Goal: Task Accomplishment & Management: Use online tool/utility

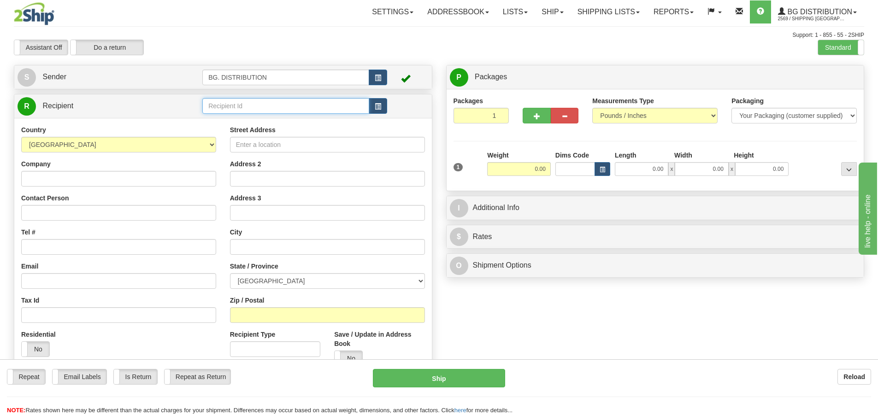
click at [266, 104] on input "text" at bounding box center [285, 106] width 167 height 16
type input "20003"
click button "Delete" at bounding box center [0, 0] width 0 height 0
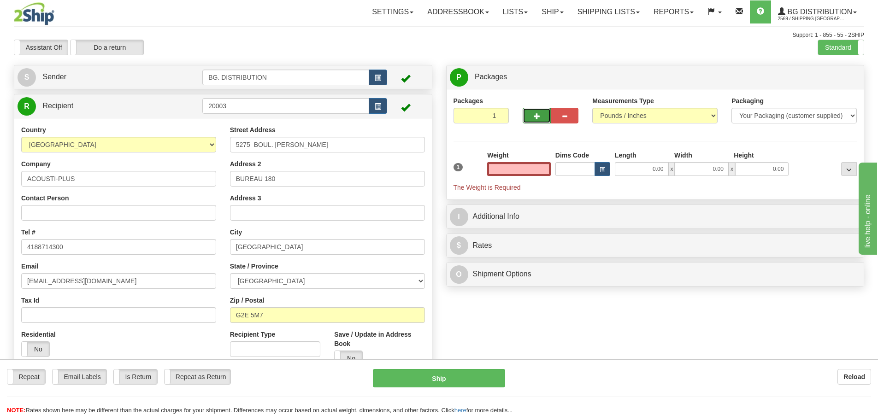
type input "0.00"
click at [532, 118] on button "button" at bounding box center [537, 116] width 28 height 16
type input "2"
click at [834, 76] on span "Package Level" at bounding box center [837, 77] width 36 height 6
radio input "true"
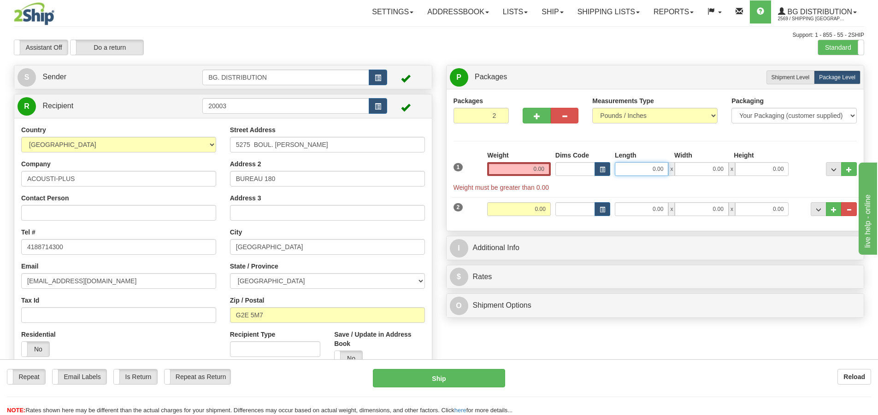
drag, startPoint x: 643, startPoint y: 163, endPoint x: 656, endPoint y: 156, distance: 14.6
click at [643, 155] on div "Length Width Height 0.00 x 0.00 x 0.00" at bounding box center [702, 163] width 178 height 25
type input "210.00"
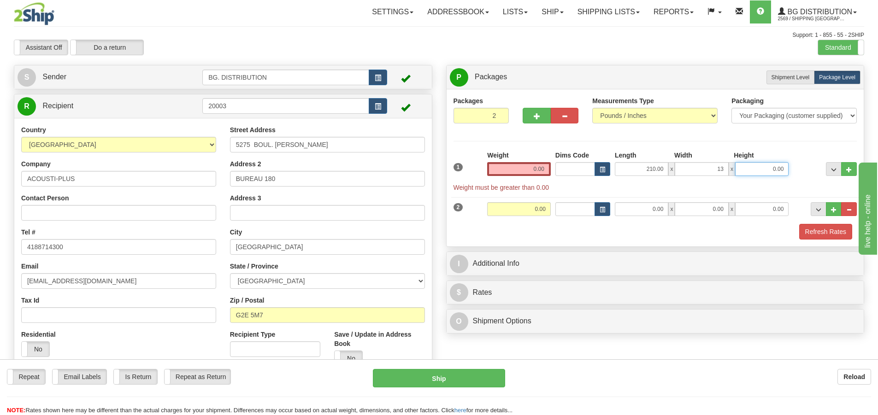
type input "13.00"
type input "8.00"
click at [657, 167] on input "210.00" at bounding box center [641, 169] width 53 height 14
type input "2100.00"
click at [655, 213] on input "0.00" at bounding box center [641, 209] width 53 height 14
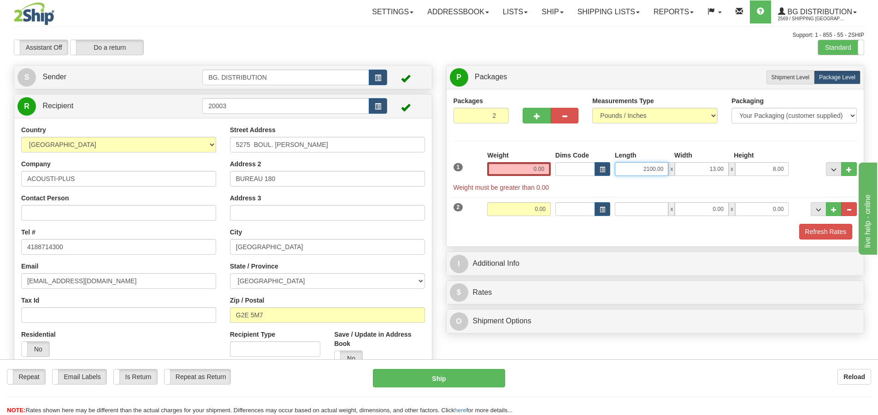
type input "0.00"
click at [657, 169] on input "2100.00" at bounding box center [641, 169] width 53 height 14
click at [655, 169] on input "2100.00" at bounding box center [641, 169] width 53 height 14
type input "21.00"
click at [659, 212] on input "0.00" at bounding box center [641, 209] width 53 height 14
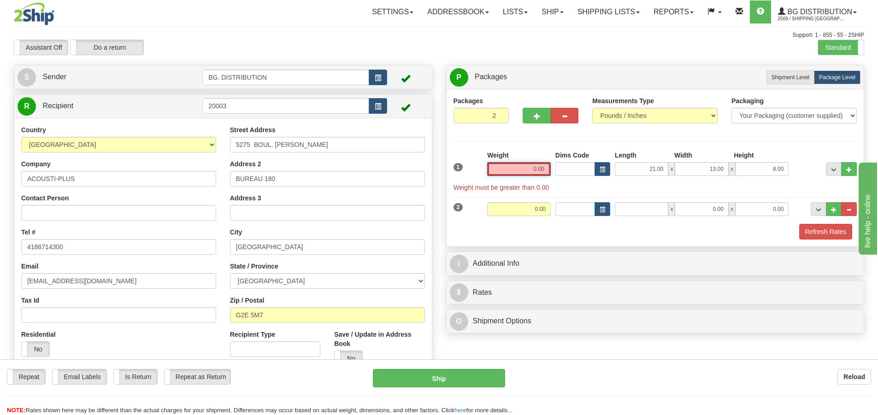
type input "0.00"
drag, startPoint x: 543, startPoint y: 167, endPoint x: 544, endPoint y: 162, distance: 4.6
click at [544, 163] on input "0.00" at bounding box center [519, 169] width 64 height 14
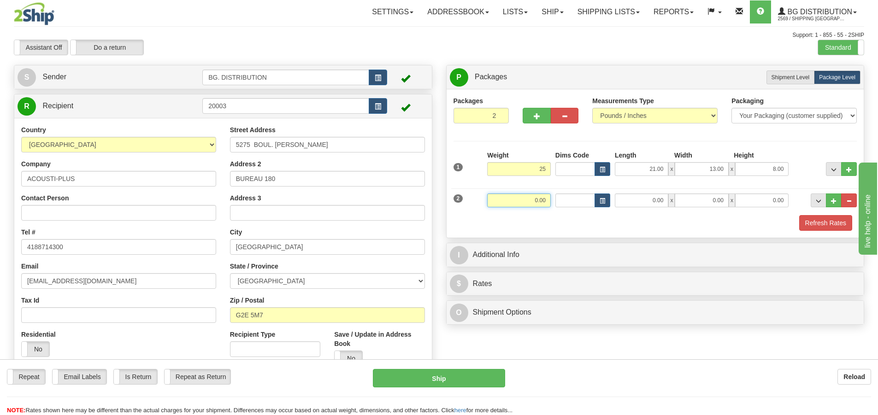
type input "25.00"
click at [515, 197] on input "0.00" at bounding box center [519, 201] width 64 height 14
type input "15.00"
click at [630, 200] on input "0.00" at bounding box center [641, 201] width 53 height 14
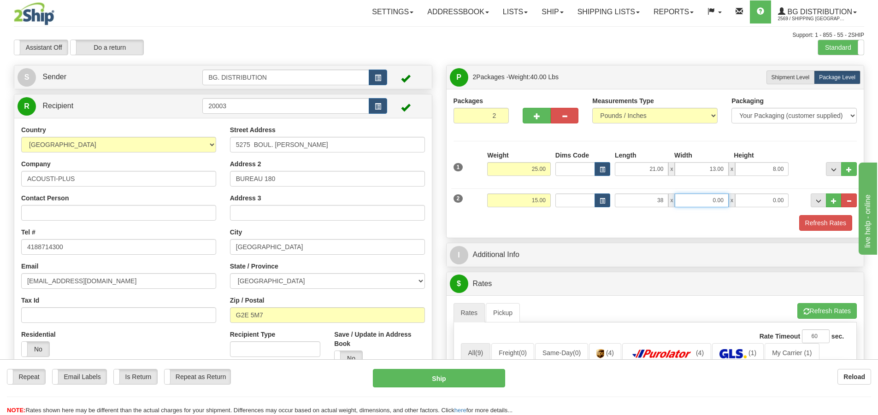
type input "38.00"
type input "10.00"
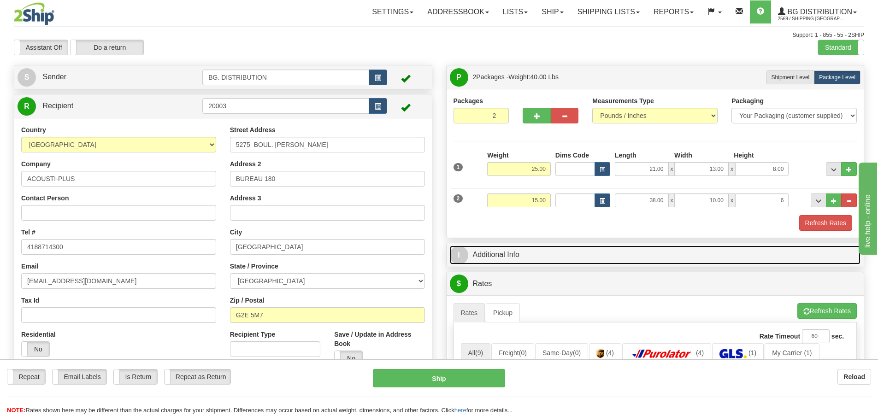
type input "6.00"
click at [464, 259] on span "I" at bounding box center [459, 255] width 18 height 18
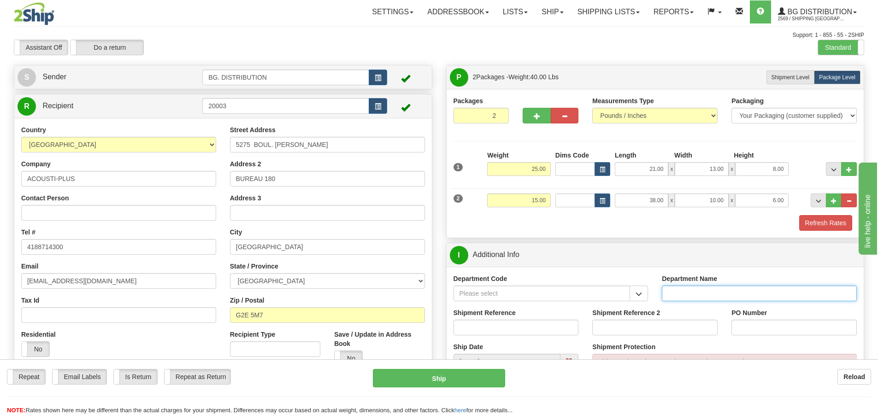
drag, startPoint x: 747, startPoint y: 303, endPoint x: 745, endPoint y: 298, distance: 5.4
click at [745, 299] on input "Department Name" at bounding box center [759, 294] width 195 height 16
type input "."
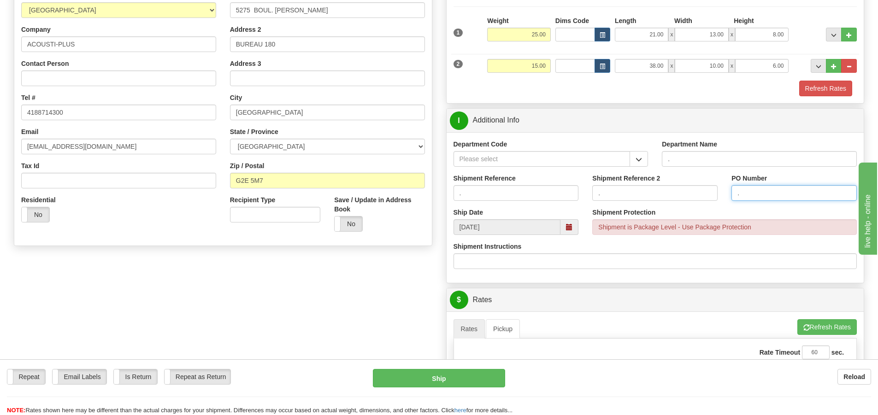
scroll to position [138, 0]
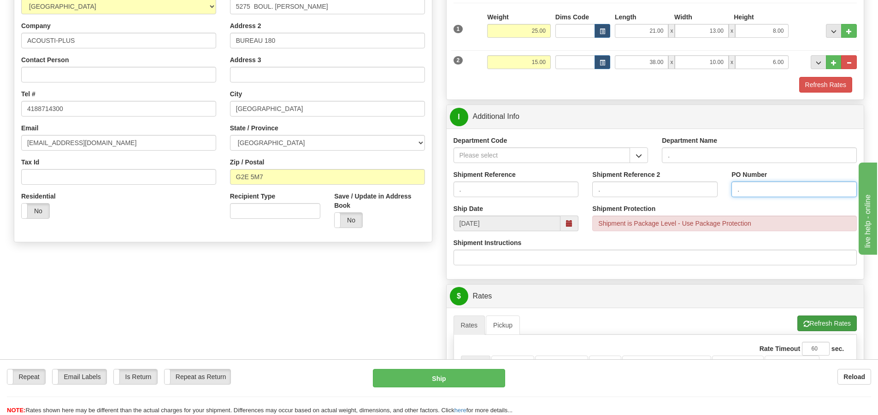
type input "."
click at [822, 323] on button "Refresh Rates" at bounding box center [827, 324] width 59 height 16
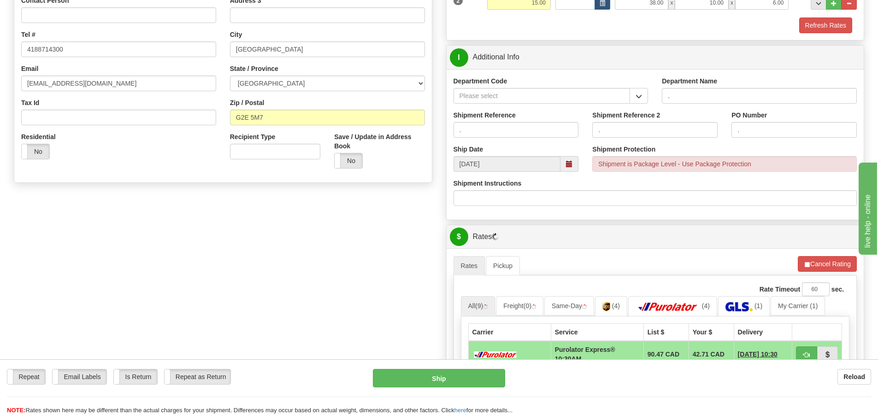
scroll to position [323, 0]
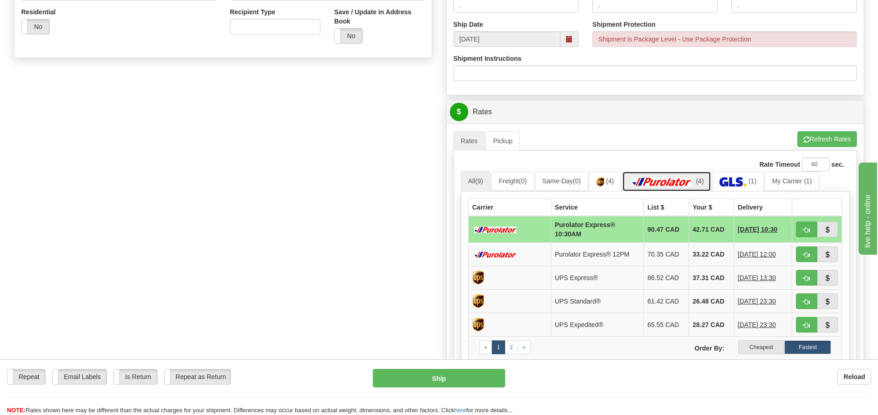
click at [690, 180] on img at bounding box center [662, 181] width 65 height 9
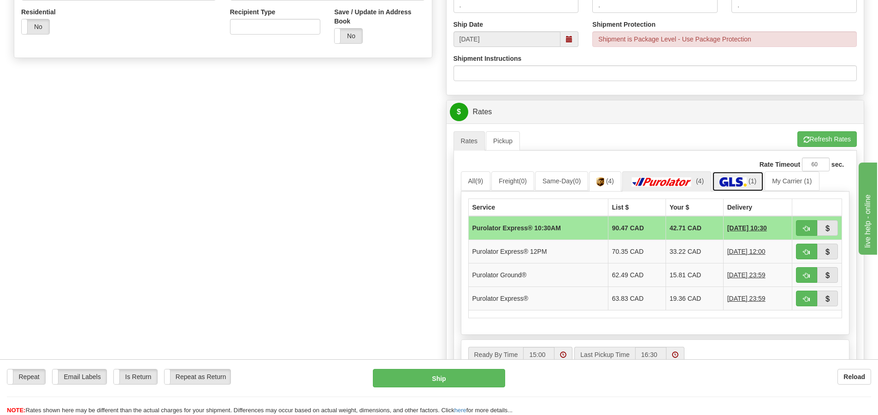
click at [745, 181] on img at bounding box center [733, 181] width 27 height 9
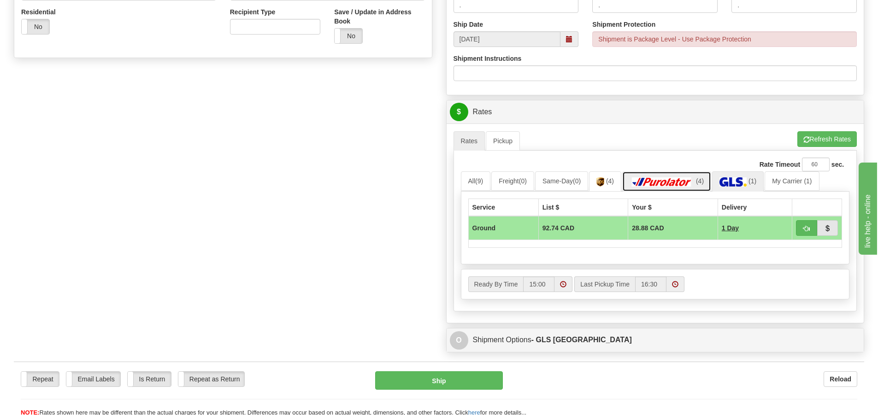
click at [686, 186] on img at bounding box center [662, 181] width 65 height 9
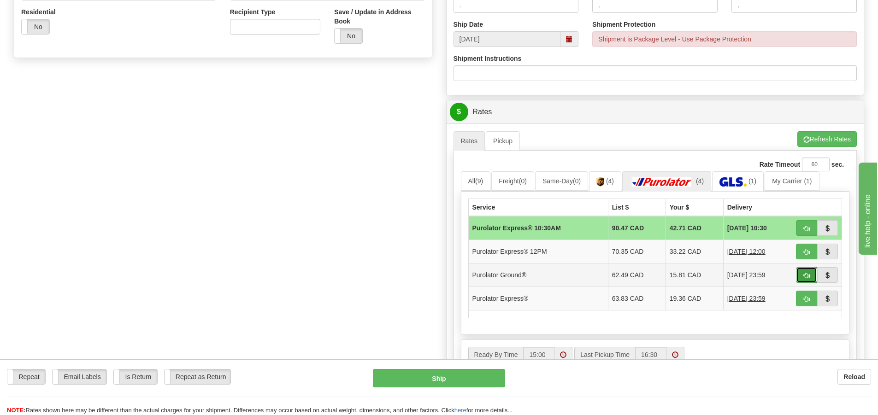
click at [810, 277] on button "button" at bounding box center [806, 275] width 21 height 16
type input "260"
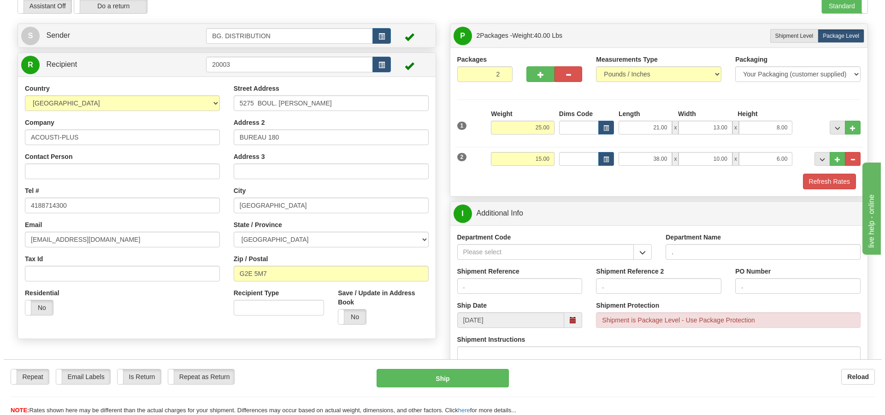
scroll to position [92, 0]
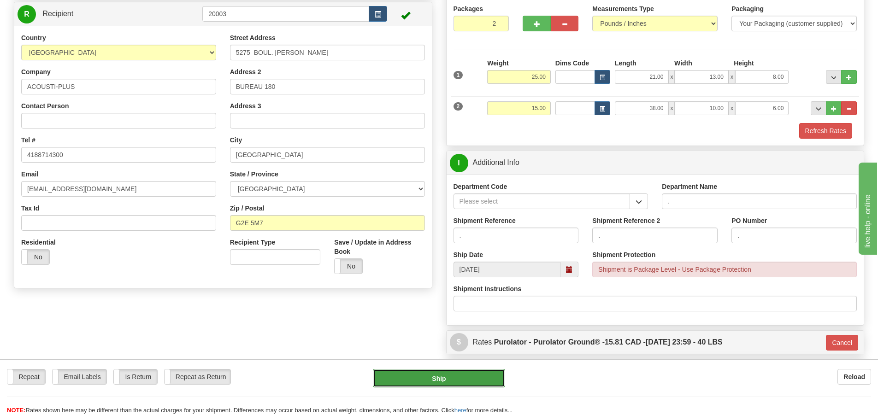
click at [473, 374] on button "Ship" at bounding box center [439, 378] width 132 height 18
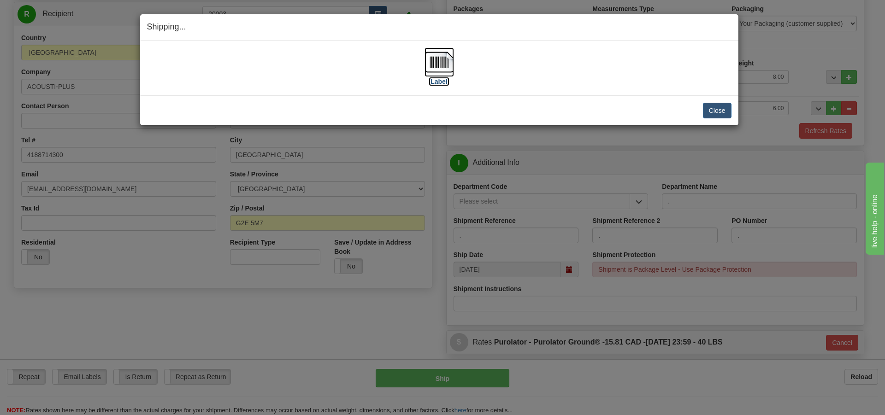
click at [442, 80] on label "[Label]" at bounding box center [439, 81] width 21 height 9
click at [730, 111] on button "Close" at bounding box center [717, 111] width 29 height 16
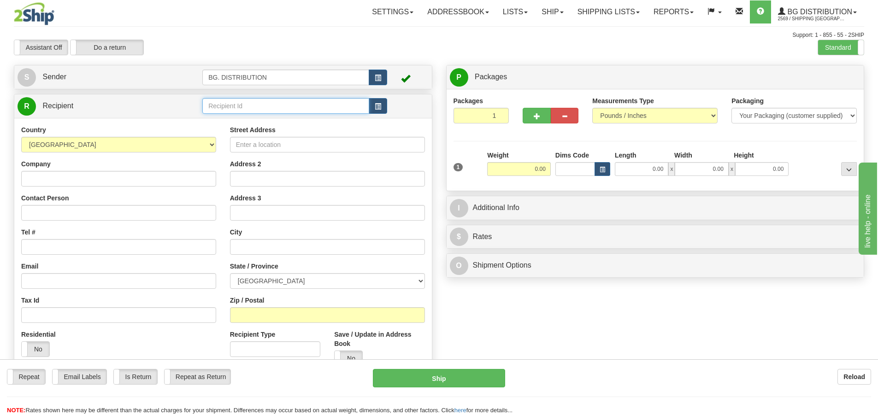
click at [234, 106] on input "text" at bounding box center [285, 106] width 167 height 16
click at [214, 122] on div "20165" at bounding box center [284, 120] width 158 height 10
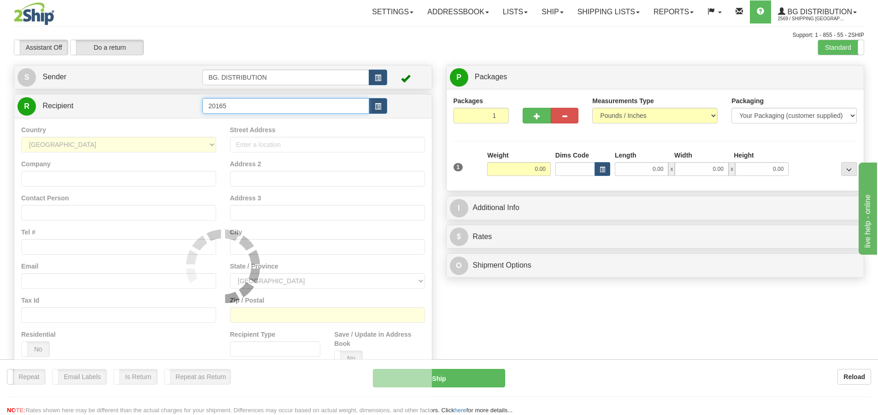
type input "20165"
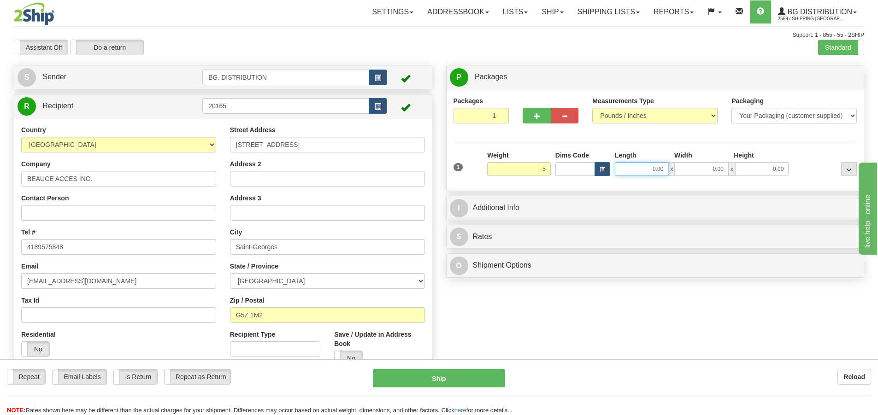
type input "5.00"
click at [650, 165] on input "0.00" at bounding box center [641, 169] width 53 height 14
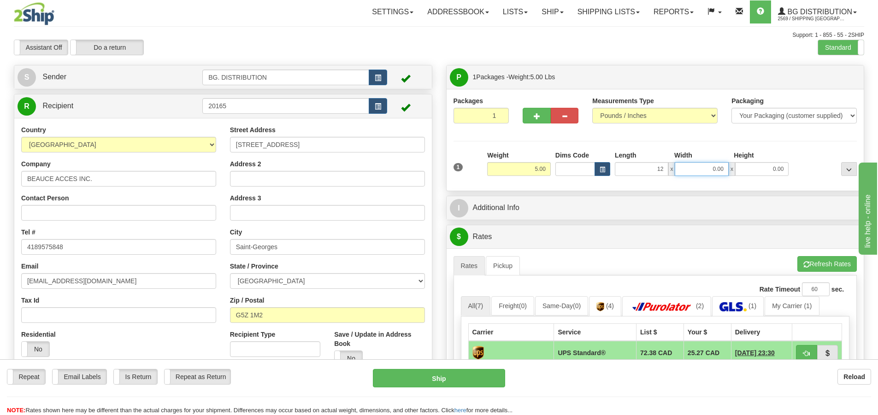
type input "12.00"
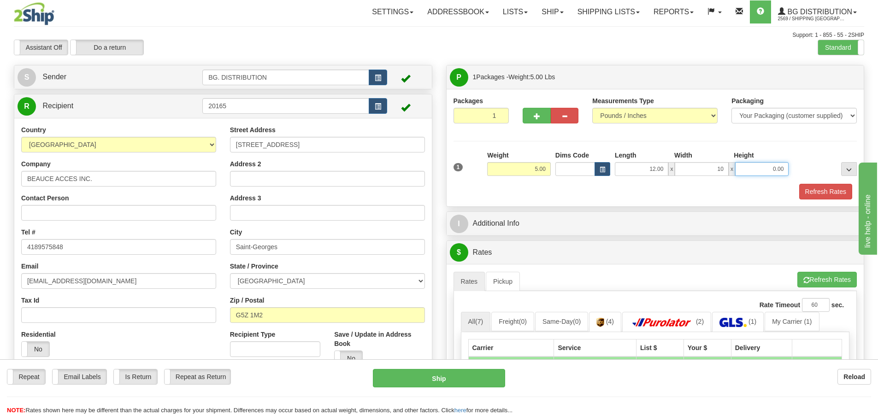
type input "10.00"
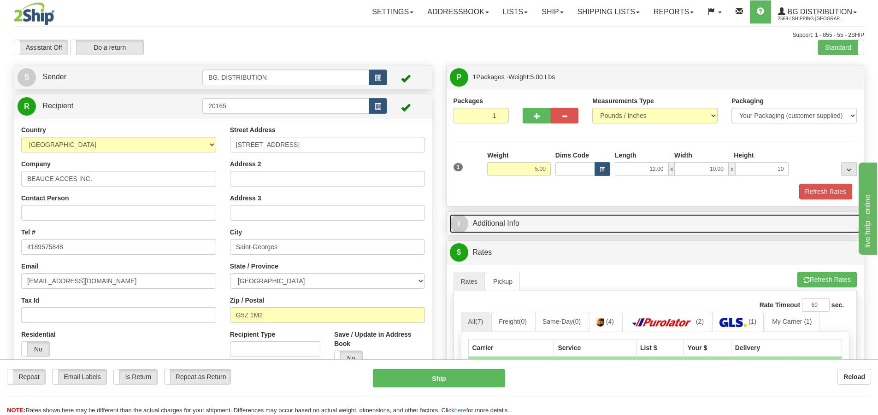
type input "10.00"
click at [460, 221] on span "I" at bounding box center [459, 224] width 18 height 18
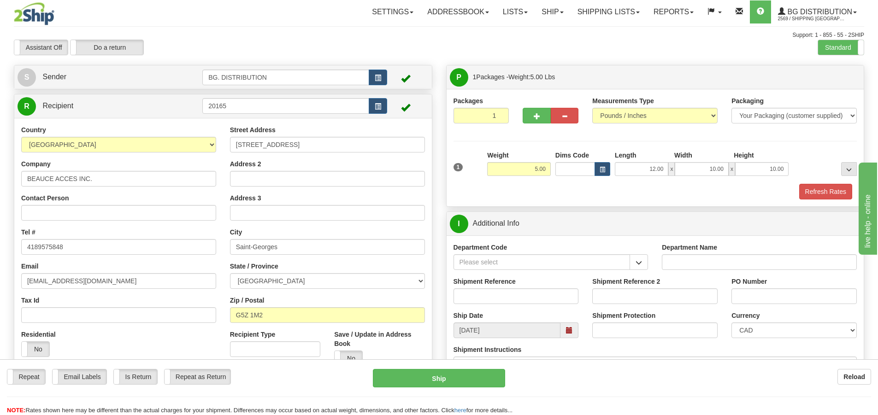
click at [711, 254] on div "Department Name" at bounding box center [759, 256] width 195 height 27
click at [699, 260] on input "Department Name" at bounding box center [759, 262] width 195 height 16
type input "."
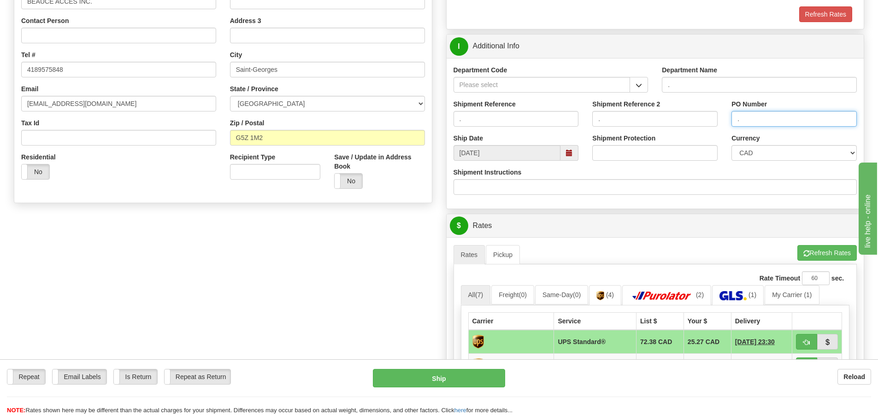
scroll to position [184, 0]
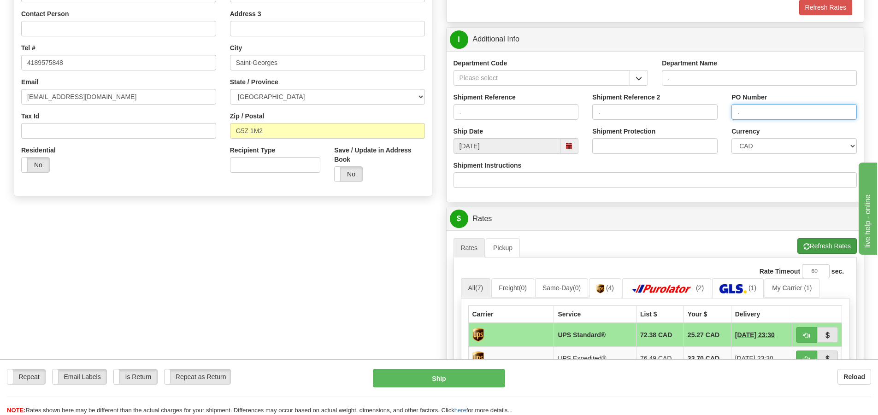
type input "."
click at [820, 245] on button "Refresh Rates" at bounding box center [827, 246] width 59 height 16
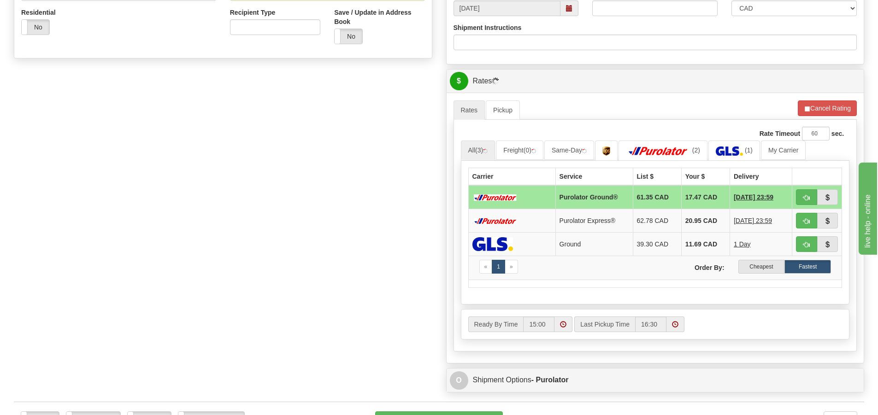
scroll to position [323, 0]
click at [737, 153] on img at bounding box center [729, 150] width 27 height 9
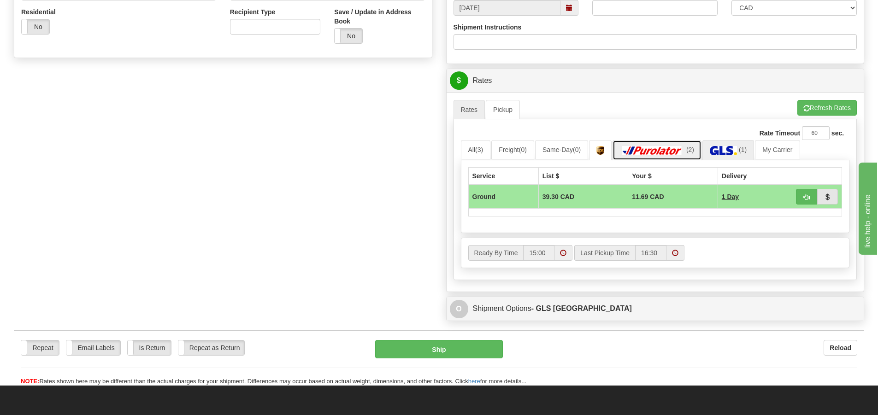
click at [677, 148] on img at bounding box center [652, 150] width 65 height 9
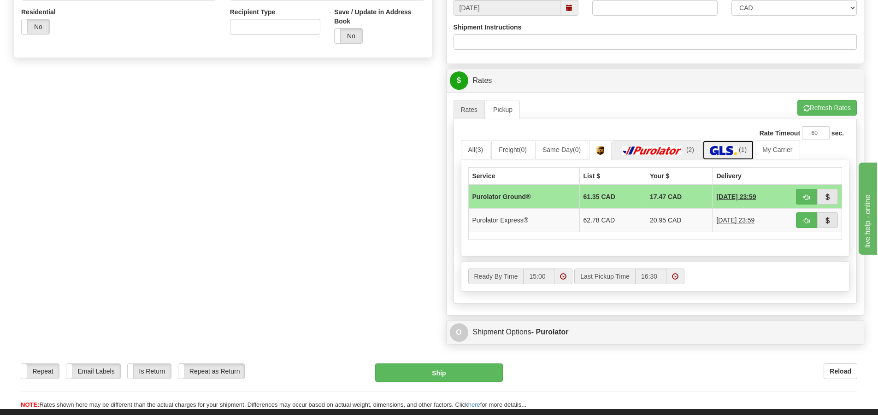
click at [727, 151] on img at bounding box center [723, 150] width 27 height 9
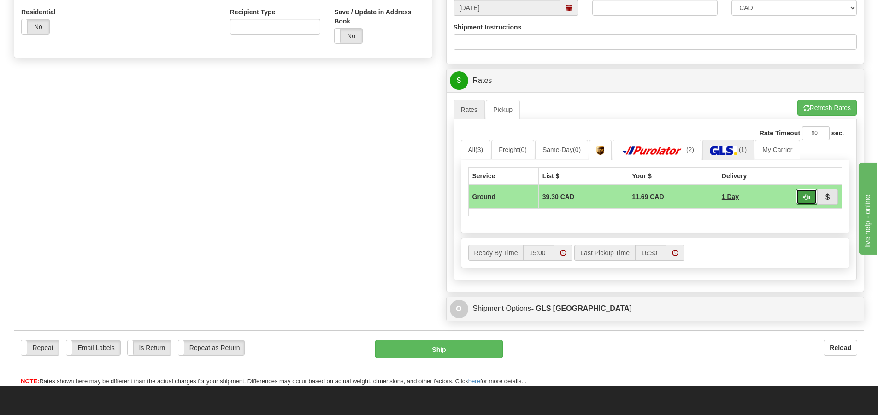
click at [809, 200] on span "button" at bounding box center [807, 198] width 6 height 6
type input "1"
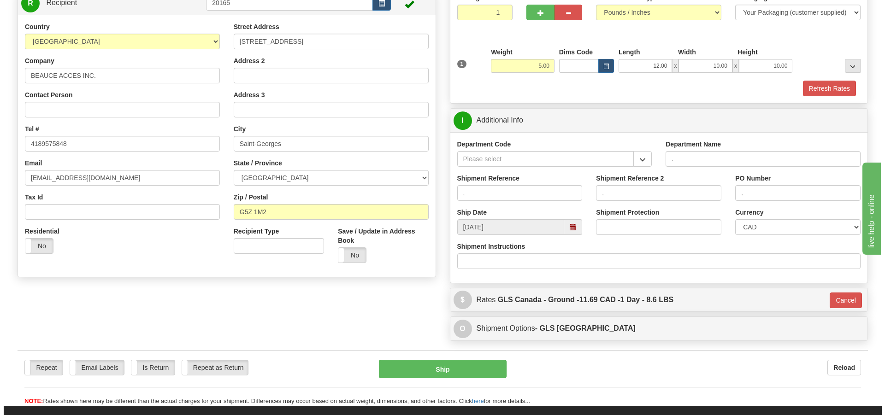
scroll to position [102, 0]
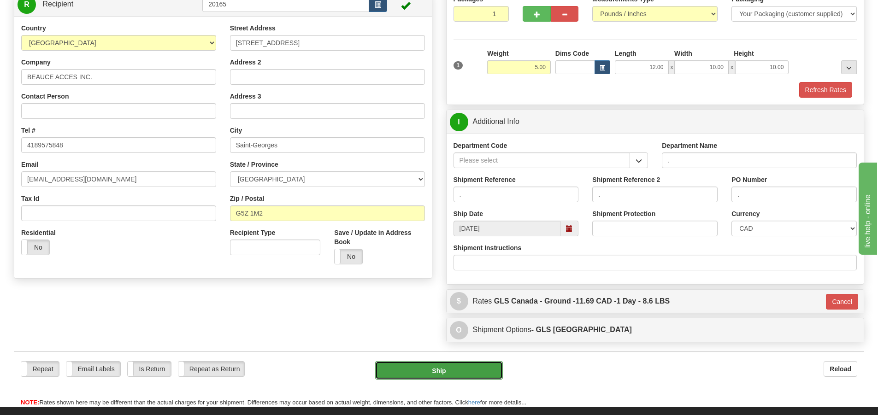
click at [450, 371] on button "Ship" at bounding box center [439, 370] width 128 height 18
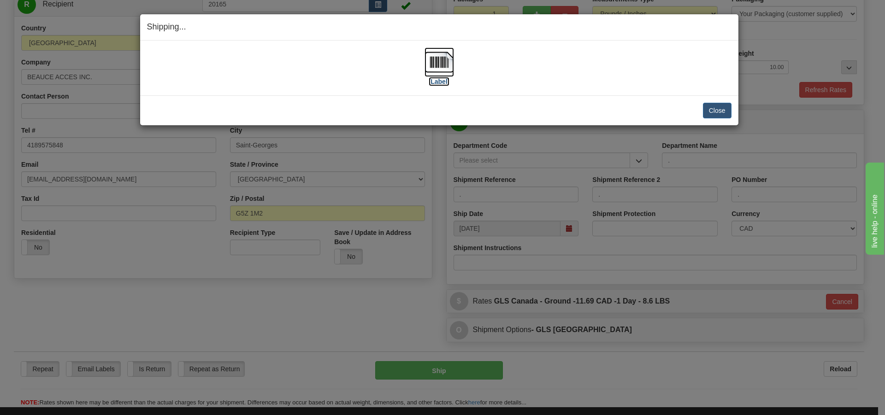
click at [440, 77] on label "[Label]" at bounding box center [439, 81] width 21 height 9
click at [712, 109] on button "Close" at bounding box center [717, 111] width 29 height 16
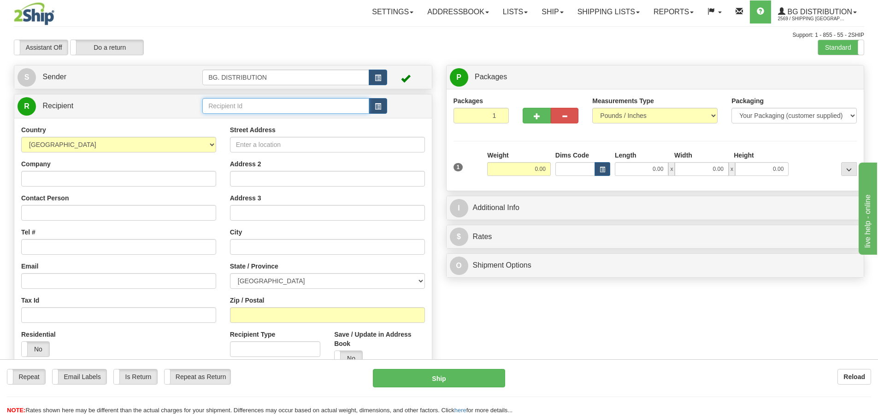
click at [228, 103] on input "text" at bounding box center [285, 106] width 167 height 16
type input "1025"
click button "Delete" at bounding box center [0, 0] width 0 height 0
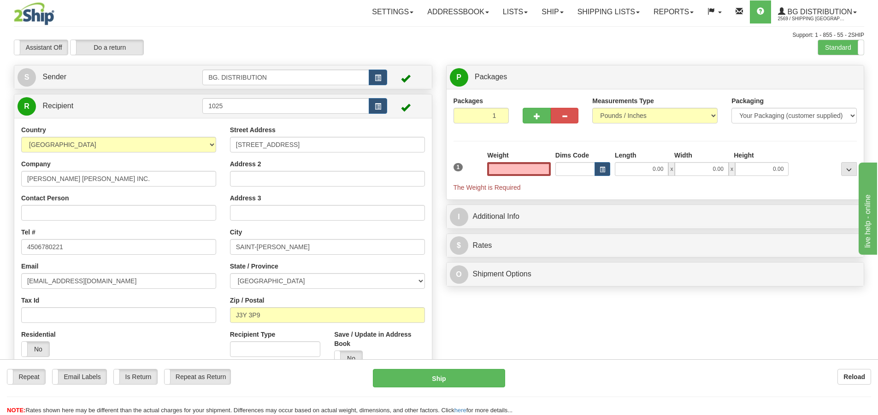
type input "0.00"
click at [554, 162] on div "Dims Code" at bounding box center [582, 163] width 59 height 25
click at [541, 166] on input "0.00" at bounding box center [519, 169] width 64 height 14
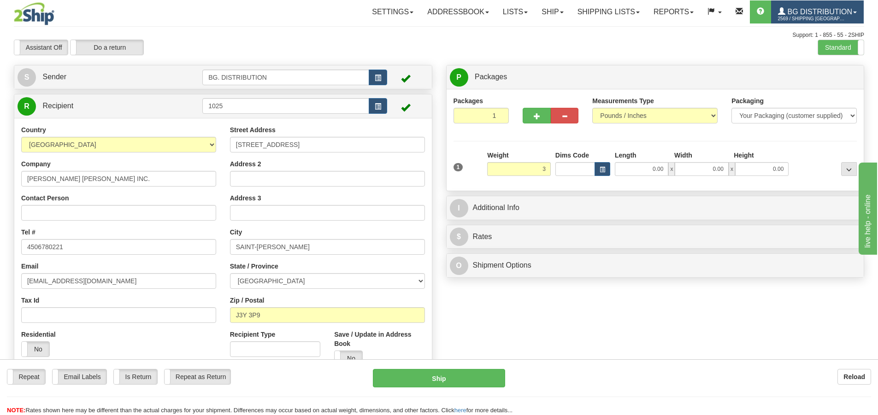
type input "3.00"
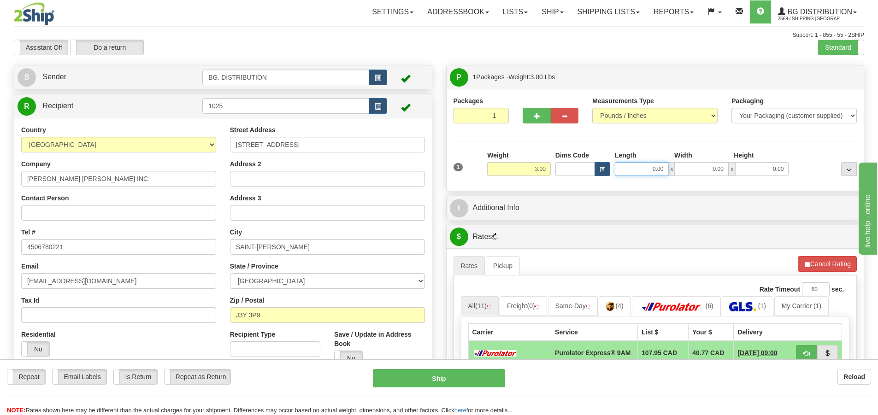
drag, startPoint x: 652, startPoint y: 166, endPoint x: 637, endPoint y: 168, distance: 15.3
click at [652, 165] on input "0.00" at bounding box center [641, 169] width 53 height 14
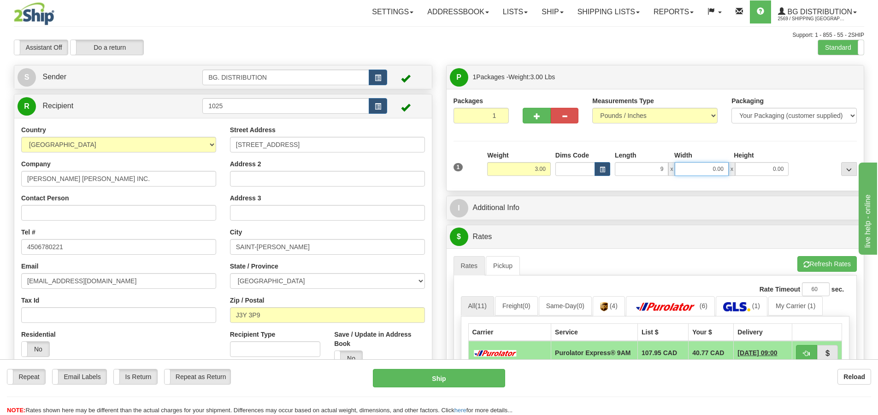
type input "9.00"
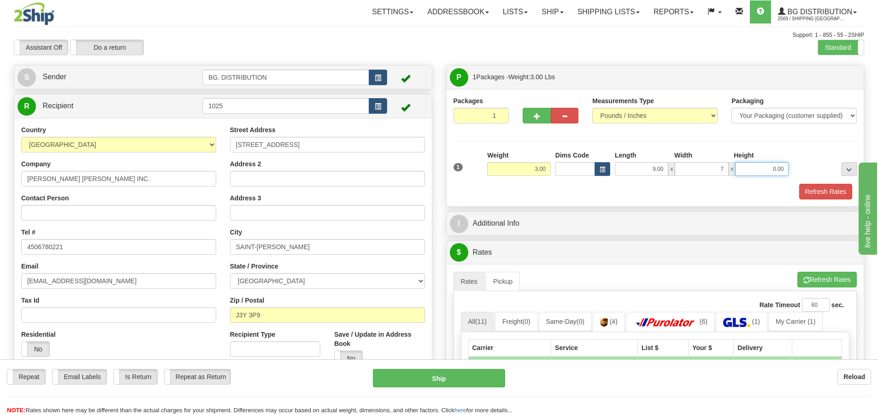
type input "7.00"
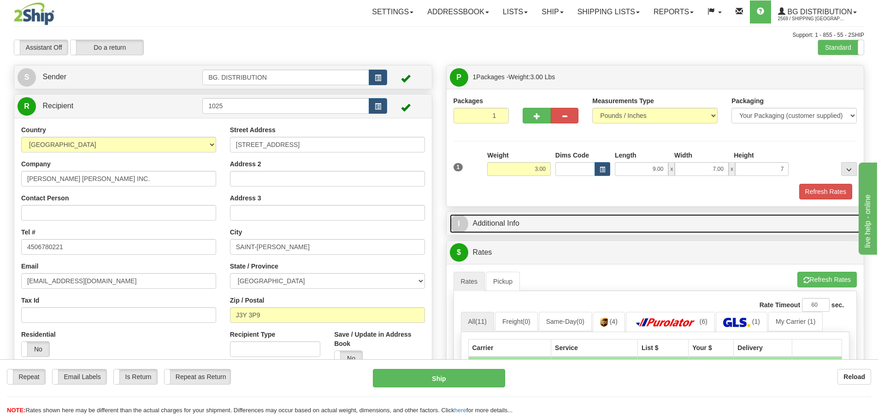
type input "7.00"
click at [465, 225] on span "I" at bounding box center [459, 224] width 18 height 18
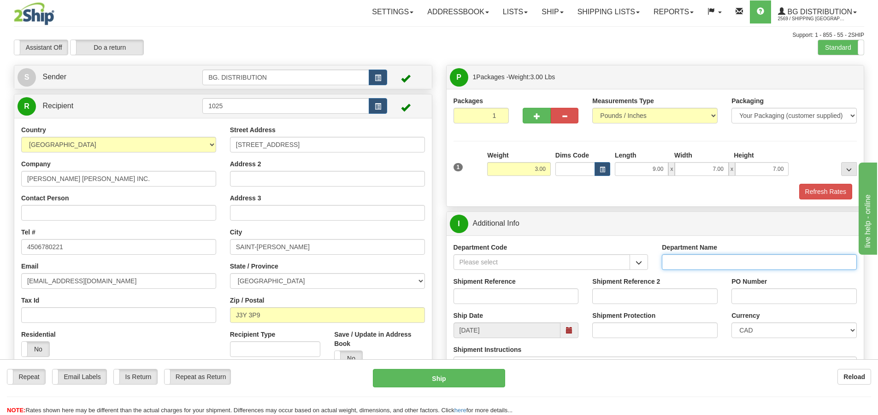
drag, startPoint x: 788, startPoint y: 298, endPoint x: 721, endPoint y: 260, distance: 77.4
click at [721, 260] on input "Department Name" at bounding box center [759, 262] width 195 height 16
type input "."
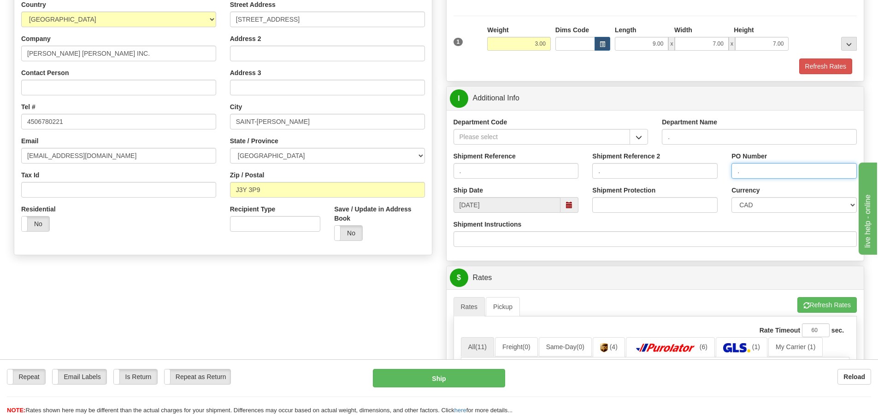
scroll to position [138, 0]
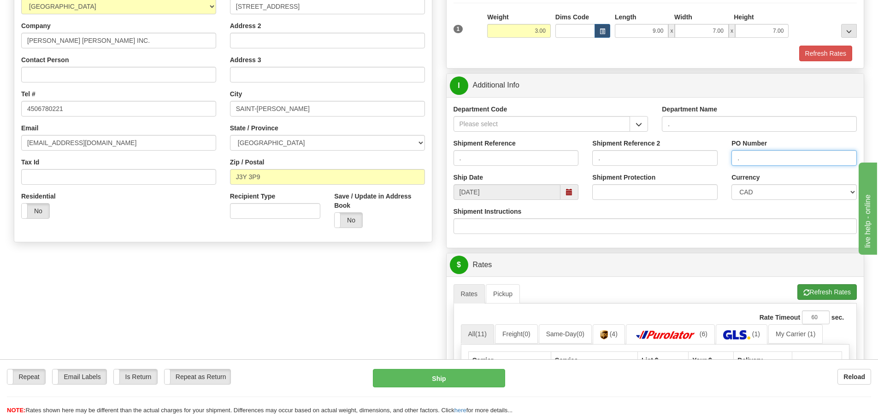
type input "."
click at [808, 292] on button "Refresh Rates" at bounding box center [827, 292] width 59 height 16
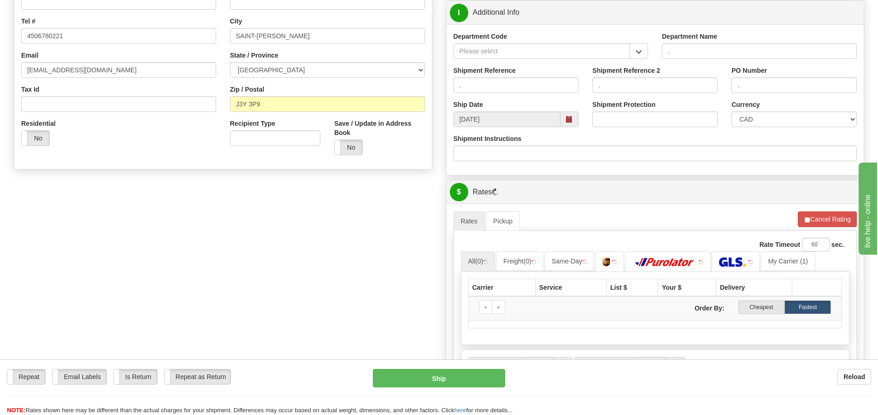
scroll to position [369, 0]
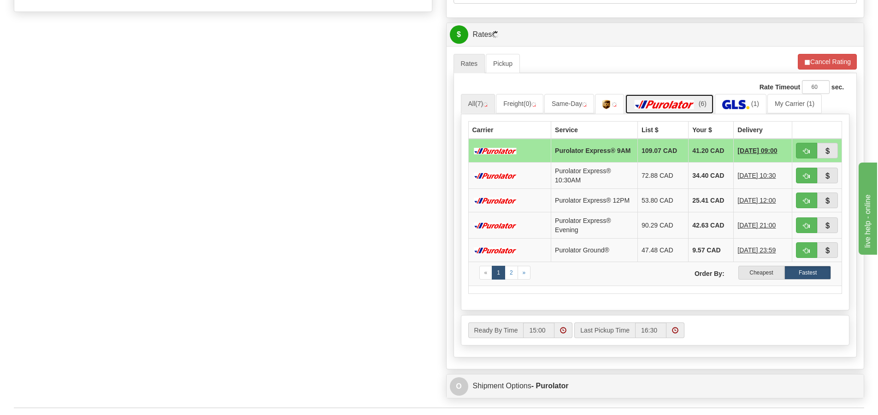
click at [674, 108] on img at bounding box center [665, 104] width 65 height 9
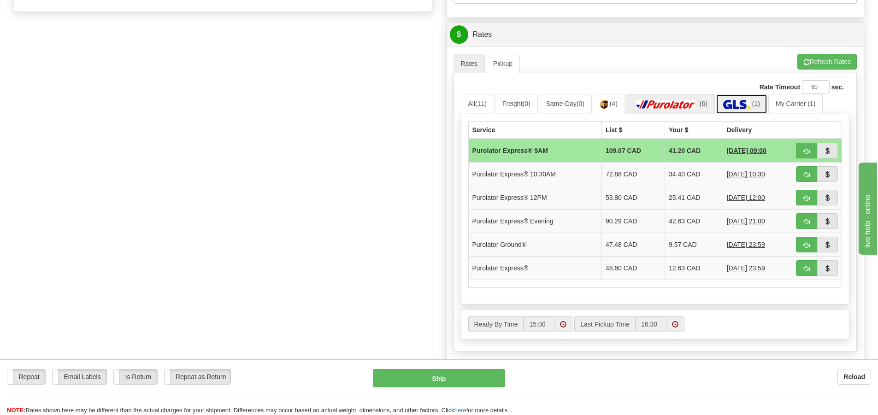
click at [728, 107] on img at bounding box center [736, 104] width 27 height 9
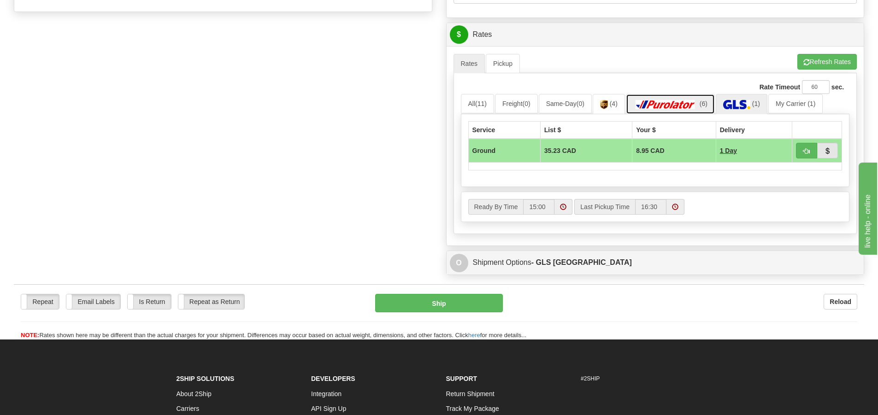
click at [662, 104] on img at bounding box center [665, 104] width 65 height 9
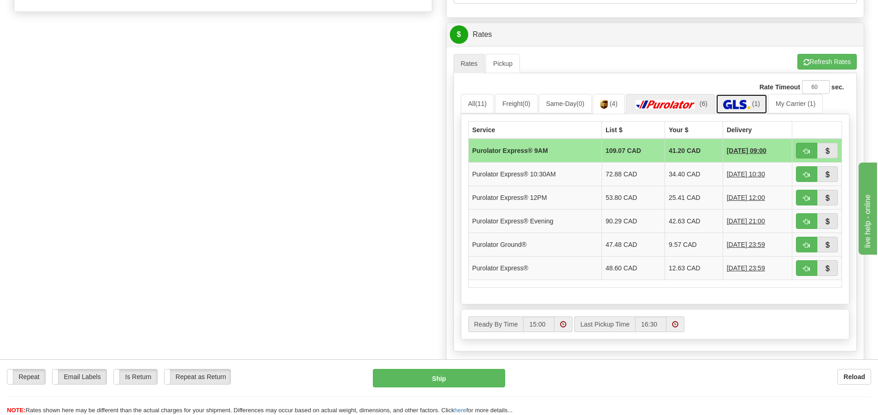
click at [743, 100] on link "(1)" at bounding box center [742, 104] width 52 height 20
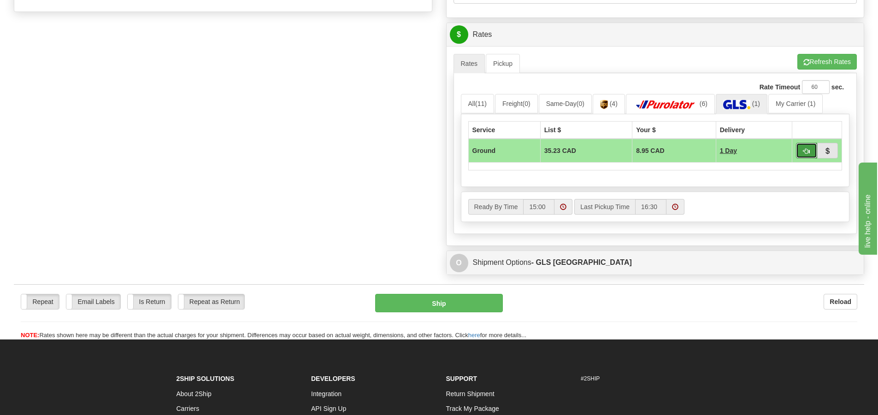
click at [807, 150] on span "button" at bounding box center [807, 151] width 6 height 6
type input "1"
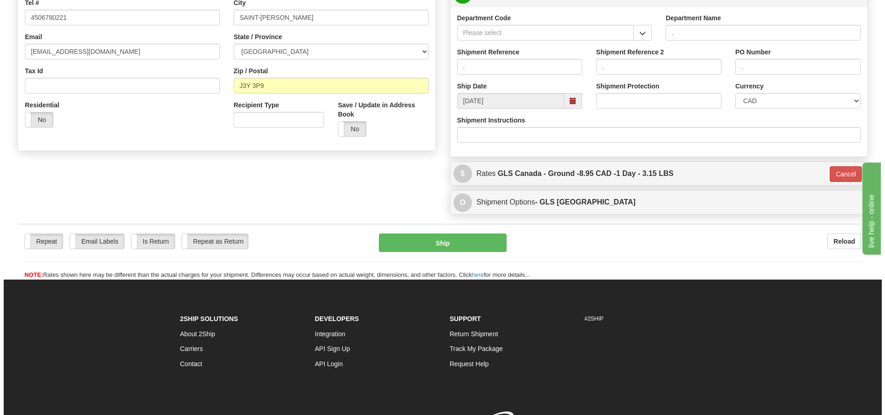
scroll to position [147, 0]
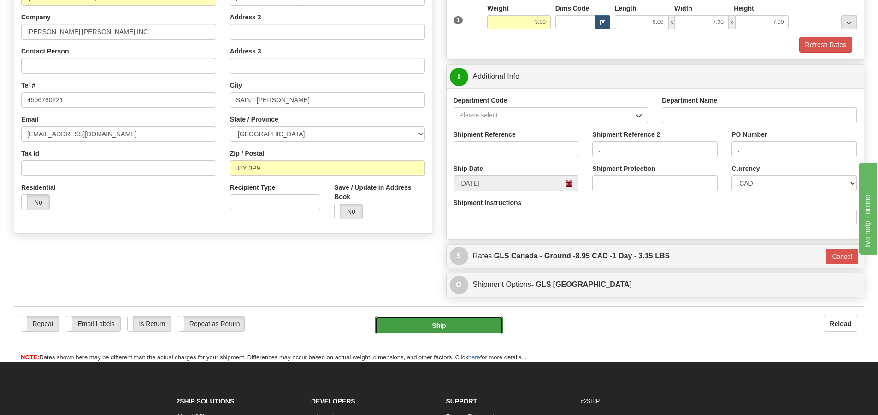
click at [438, 326] on button "Ship" at bounding box center [439, 325] width 128 height 18
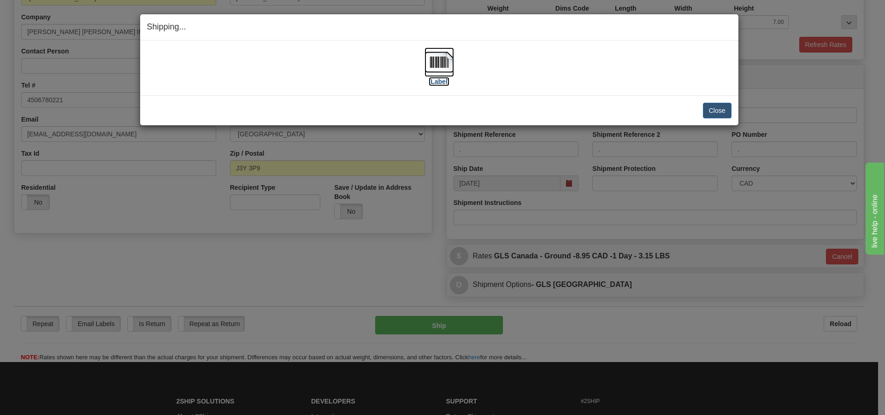
click at [437, 79] on label "[Label]" at bounding box center [439, 81] width 21 height 9
click at [722, 106] on button "Close" at bounding box center [717, 111] width 29 height 16
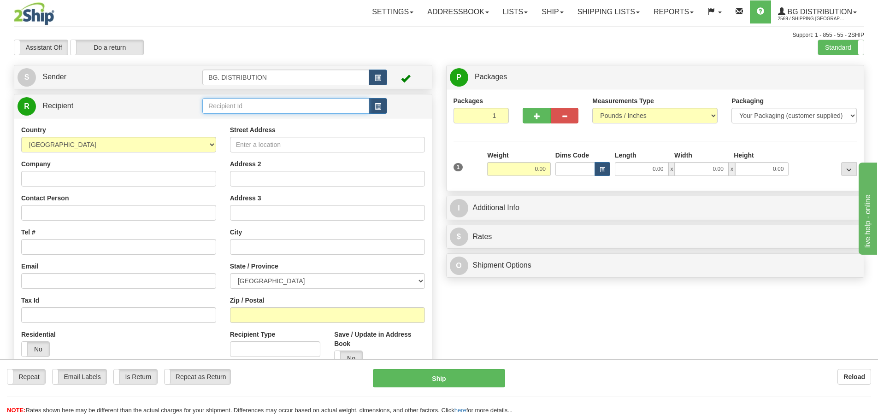
click at [230, 104] on input "text" at bounding box center [285, 106] width 167 height 16
type input "20144"
click button "Delete" at bounding box center [0, 0] width 0 height 0
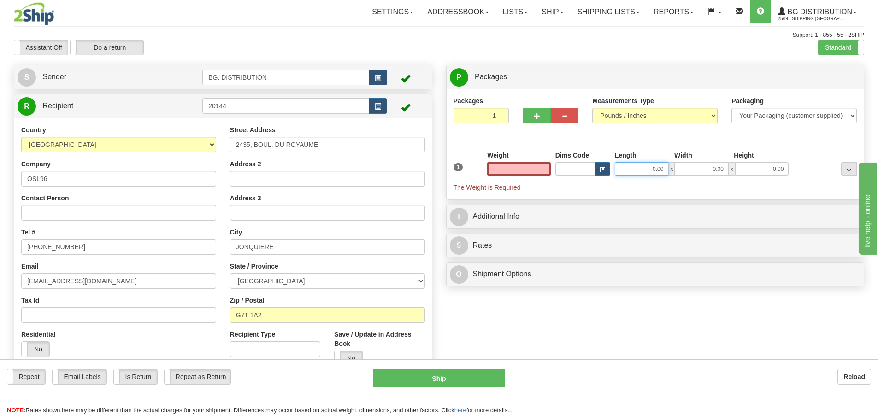
type input "0.00"
click at [653, 167] on input "0.00" at bounding box center [641, 169] width 53 height 14
type input "18.00"
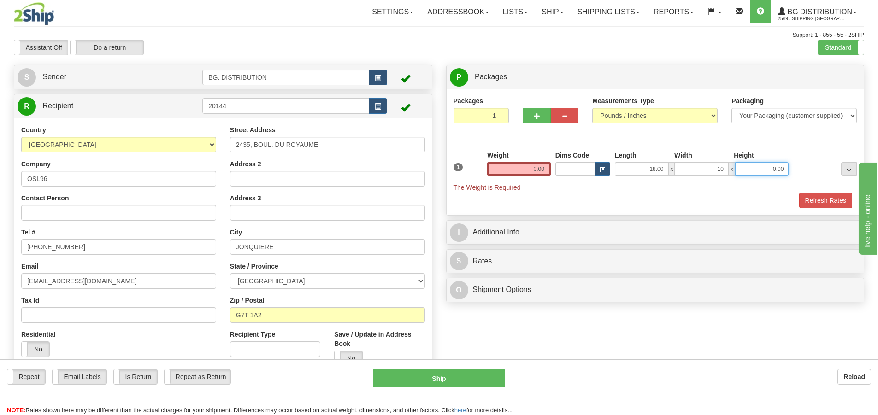
type input "10.00"
type input "8.00"
click at [539, 171] on input "0.00" at bounding box center [519, 169] width 64 height 14
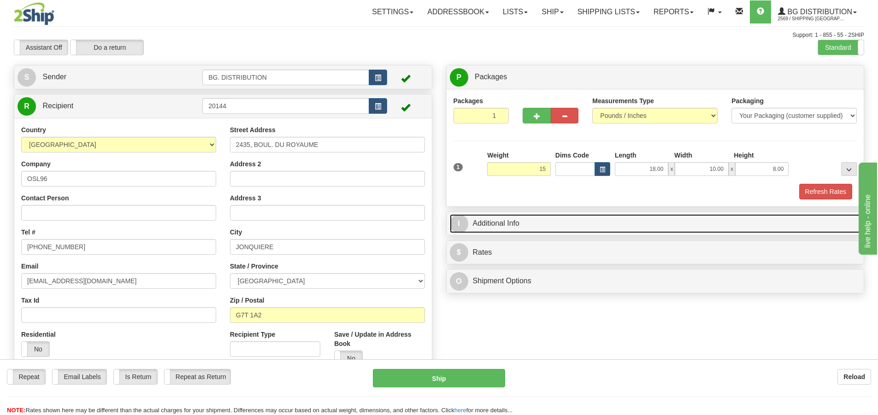
type input "15.00"
click at [460, 228] on span "I" at bounding box center [459, 224] width 18 height 18
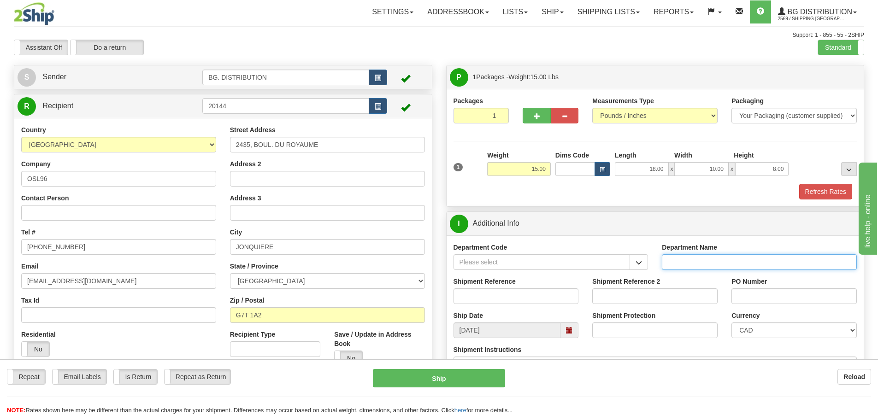
click at [716, 260] on input "Department Name" at bounding box center [759, 262] width 195 height 16
type input "."
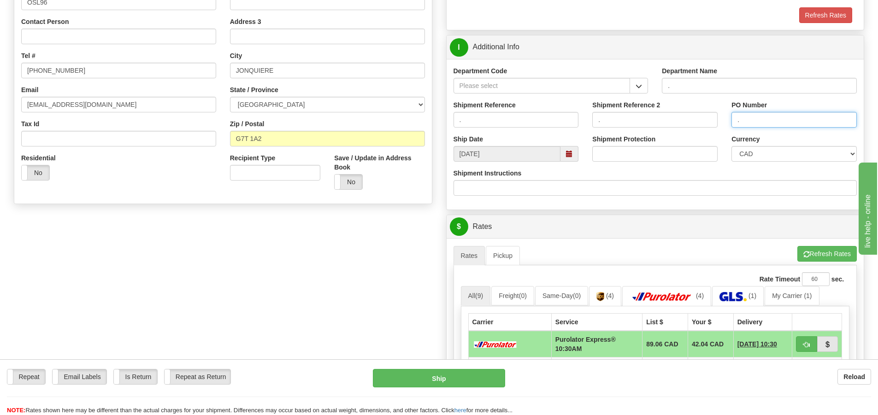
scroll to position [184, 0]
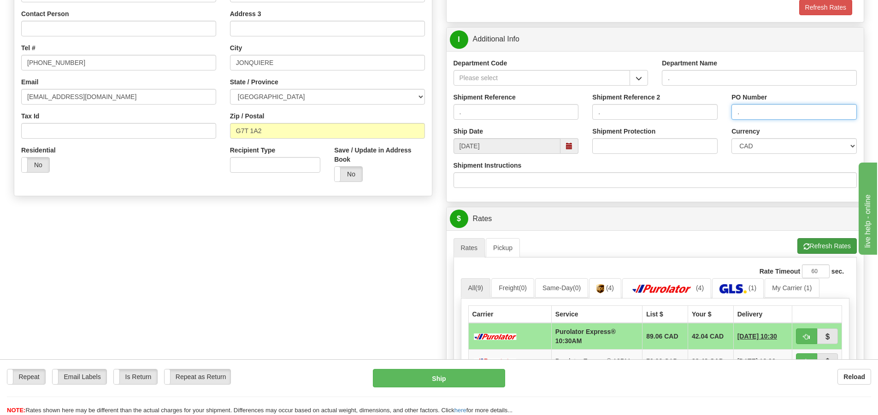
type input "."
click at [840, 244] on button "Refresh Rates" at bounding box center [827, 246] width 59 height 16
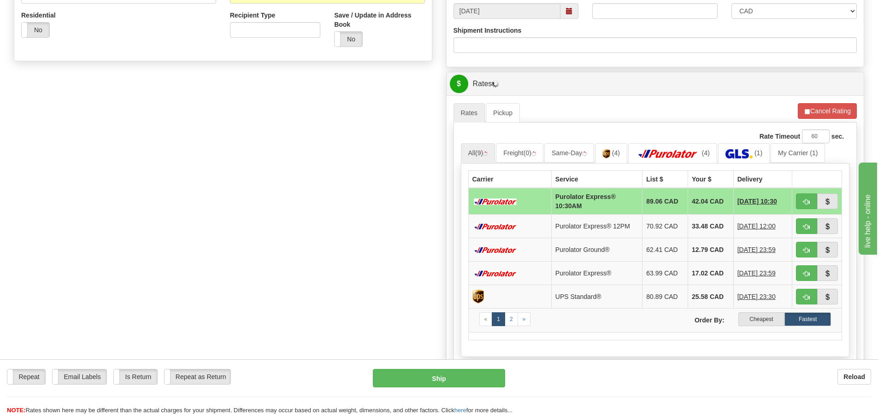
scroll to position [323, 0]
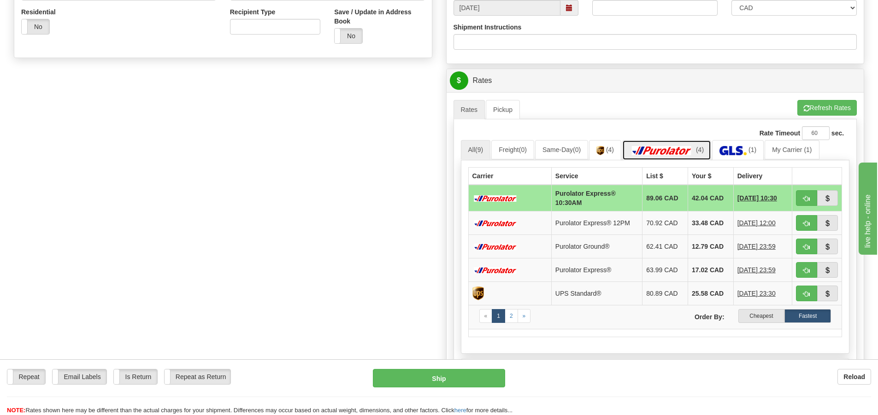
click at [681, 148] on img at bounding box center [662, 150] width 65 height 9
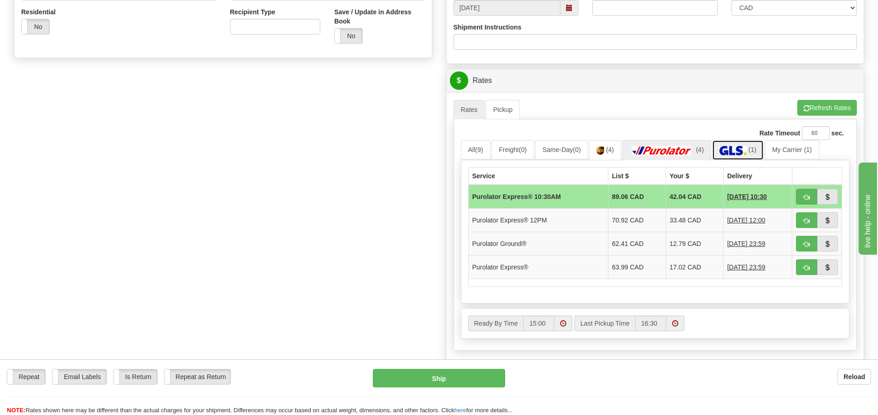
click at [747, 148] on img at bounding box center [733, 150] width 27 height 9
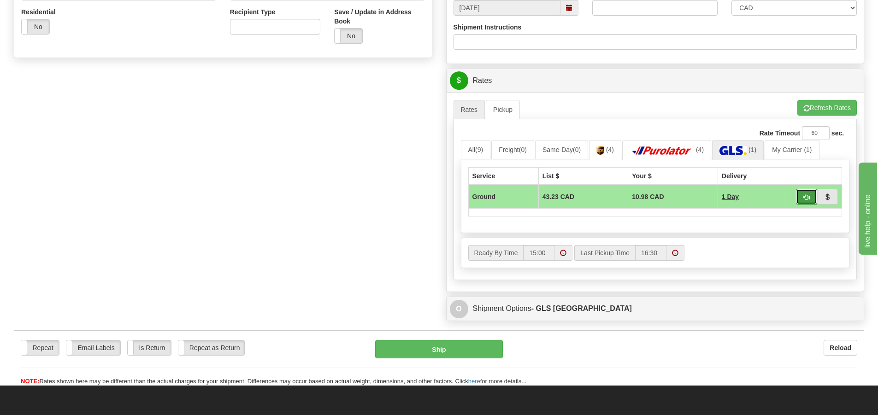
drag, startPoint x: 815, startPoint y: 198, endPoint x: 808, endPoint y: 198, distance: 7.4
click at [810, 197] on button "button" at bounding box center [806, 197] width 21 height 16
type input "1"
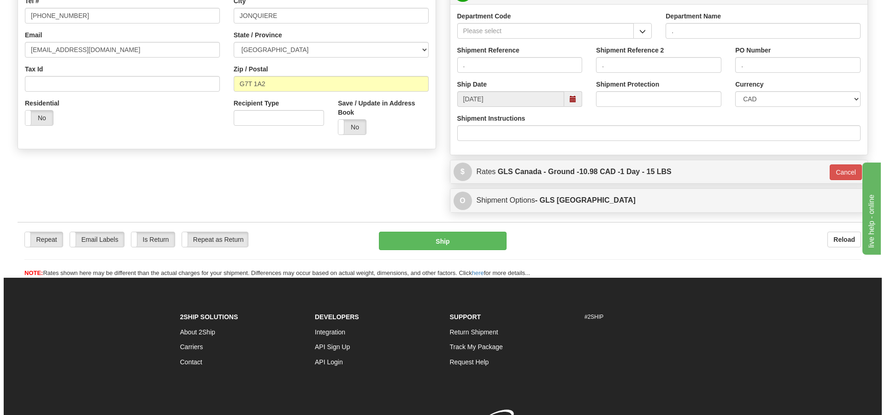
scroll to position [101, 0]
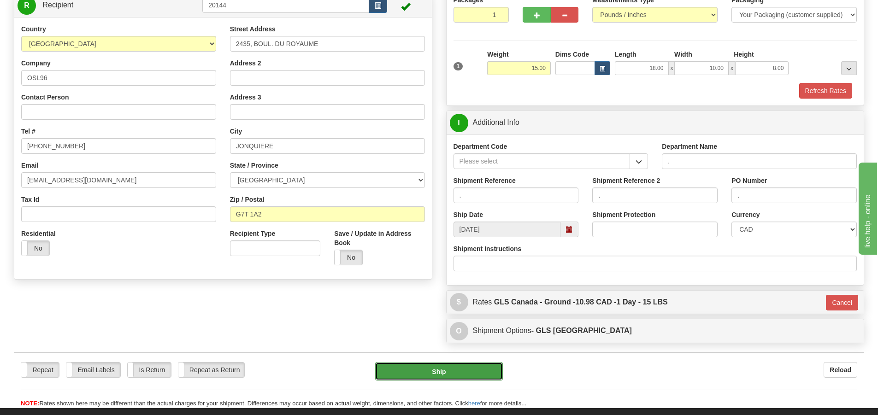
click at [470, 375] on button "Ship" at bounding box center [439, 371] width 128 height 18
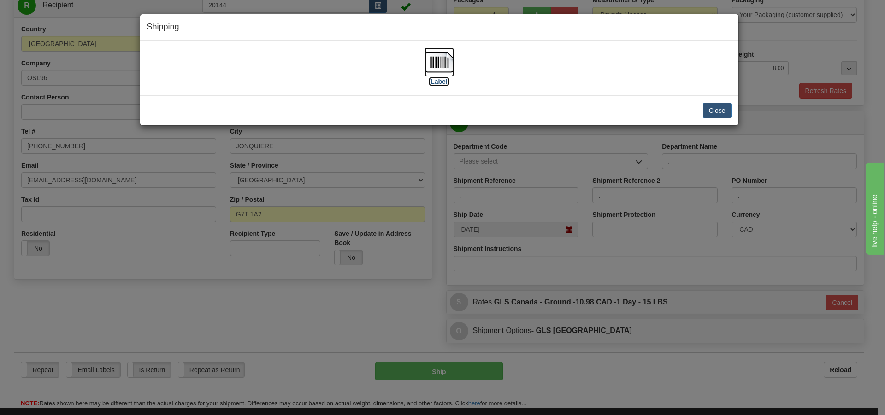
click at [437, 77] on label "[Label]" at bounding box center [439, 81] width 21 height 9
click at [722, 107] on button "Close" at bounding box center [717, 111] width 29 height 16
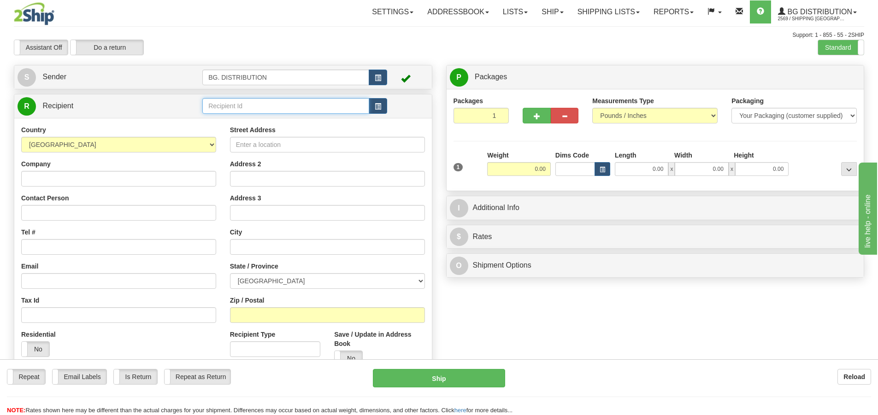
click at [296, 109] on input "text" at bounding box center [285, 106] width 167 height 16
type input "20374"
click button "Delete" at bounding box center [0, 0] width 0 height 0
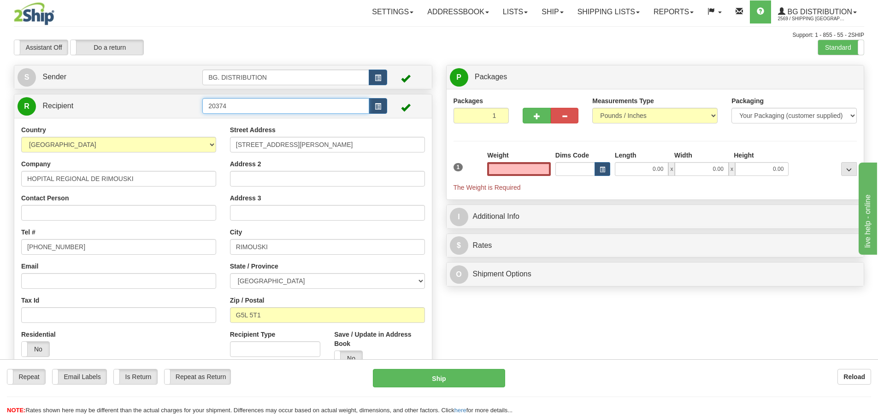
type input "0.00"
click at [247, 106] on input "20374" at bounding box center [285, 106] width 167 height 16
type input "20374."
click button "Delete" at bounding box center [0, 0] width 0 height 0
type input "0.00"
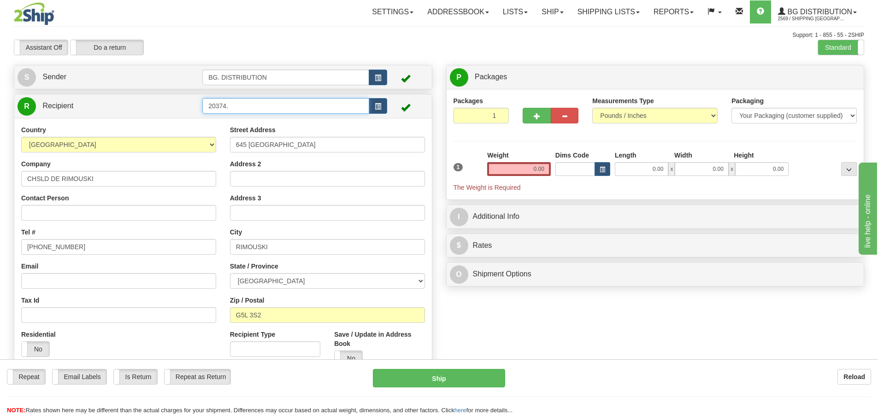
click at [247, 107] on input "20374." at bounding box center [285, 106] width 167 height 16
click button "Delete" at bounding box center [0, 0] width 0 height 0
drag, startPoint x: 224, startPoint y: 103, endPoint x: 229, endPoint y: 105, distance: 5.0
click at [227, 106] on input "20374.." at bounding box center [285, 106] width 167 height 16
type input "20374"
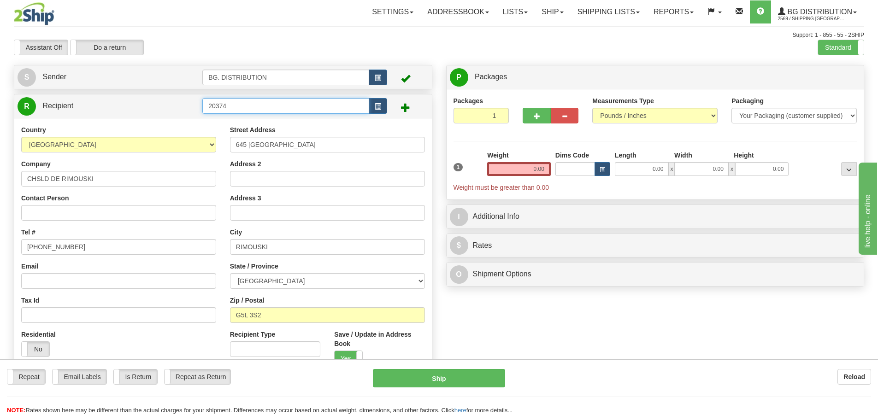
click button "Delete" at bounding box center [0, 0] width 0 height 0
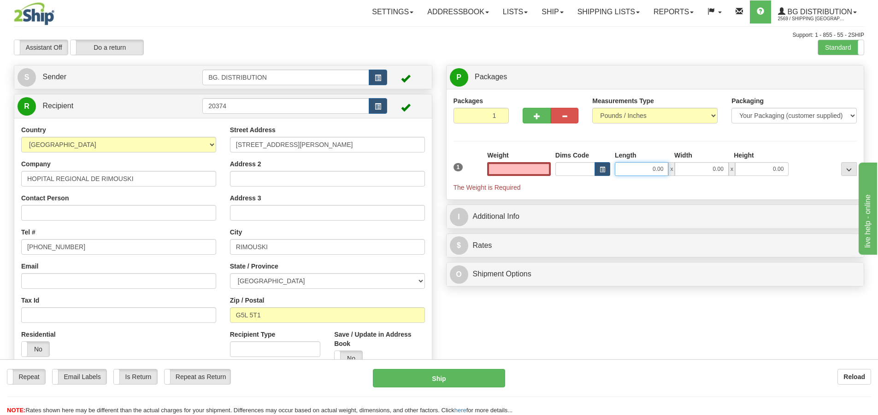
type input "0.00"
drag, startPoint x: 633, startPoint y: 173, endPoint x: 648, endPoint y: 173, distance: 15.2
click at [634, 173] on input "0.00" at bounding box center [641, 169] width 53 height 14
type input "13.00"
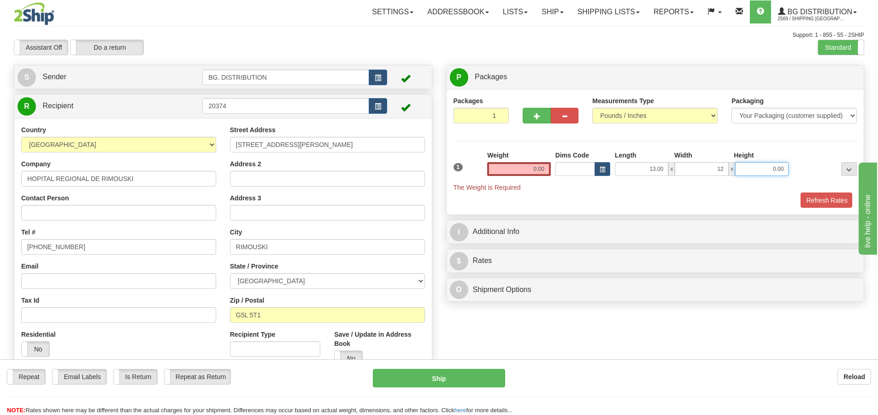
type input "12.00"
type input "9.00"
click at [544, 169] on input "0.00" at bounding box center [519, 169] width 64 height 14
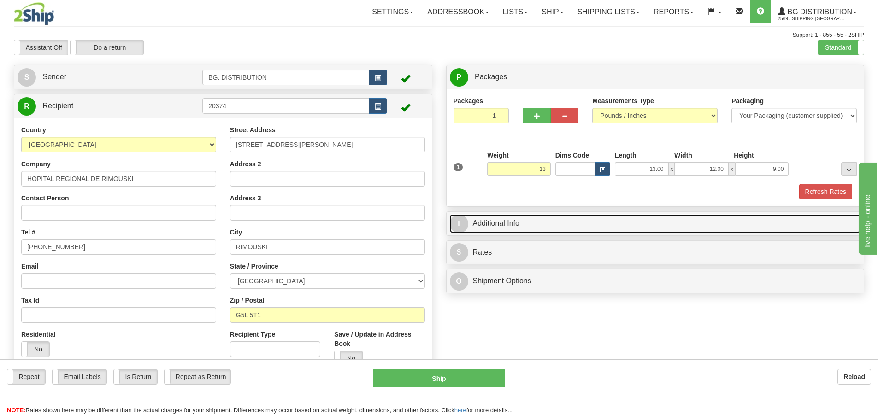
type input "13.00"
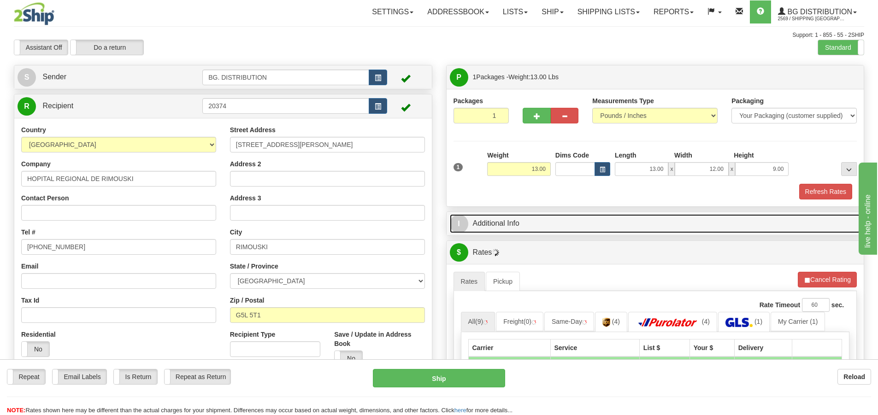
click at [461, 222] on span "I" at bounding box center [459, 224] width 18 height 18
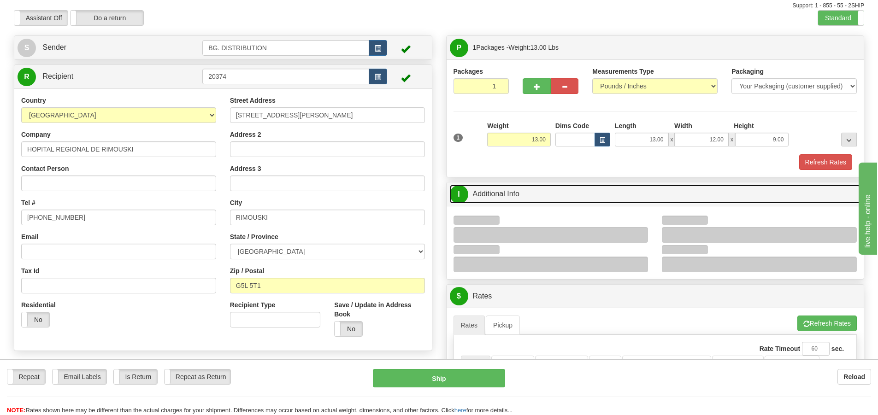
scroll to position [46, 0]
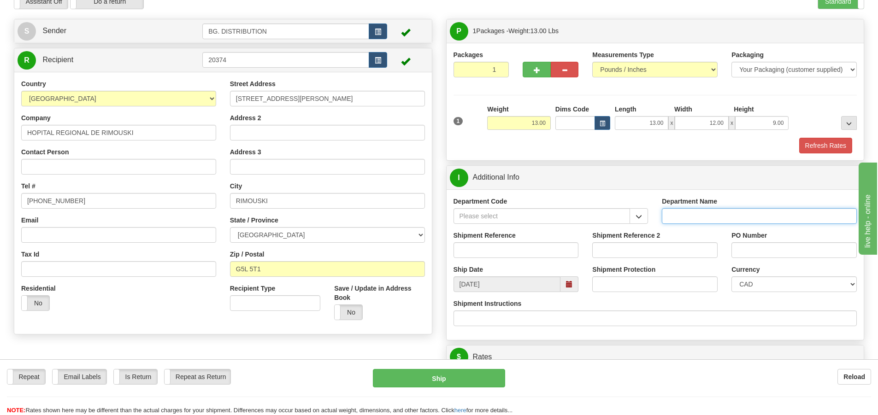
click at [698, 213] on input "Department Name" at bounding box center [759, 216] width 195 height 16
type input "."
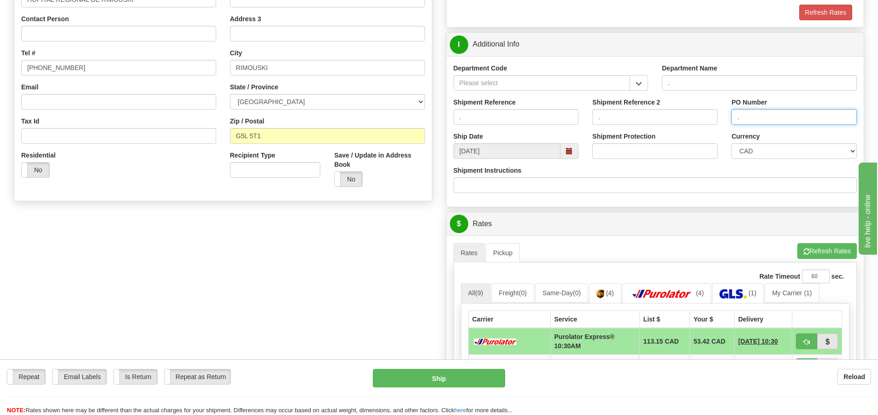
scroll to position [184, 0]
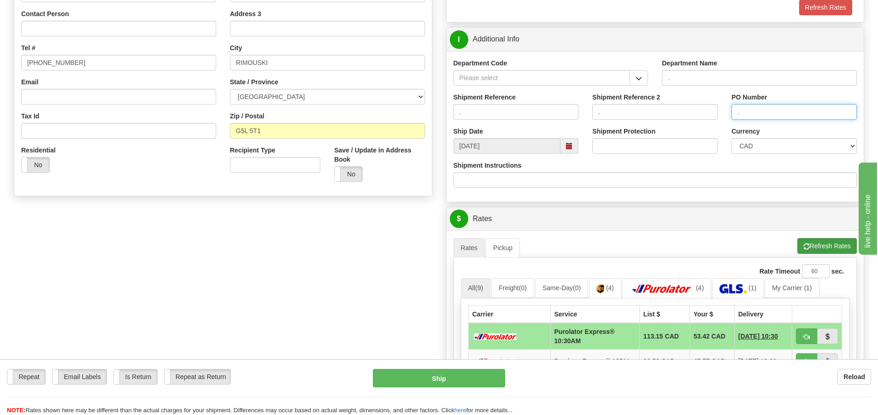
type input "."
click at [829, 245] on button "Refresh Rates" at bounding box center [827, 246] width 59 height 16
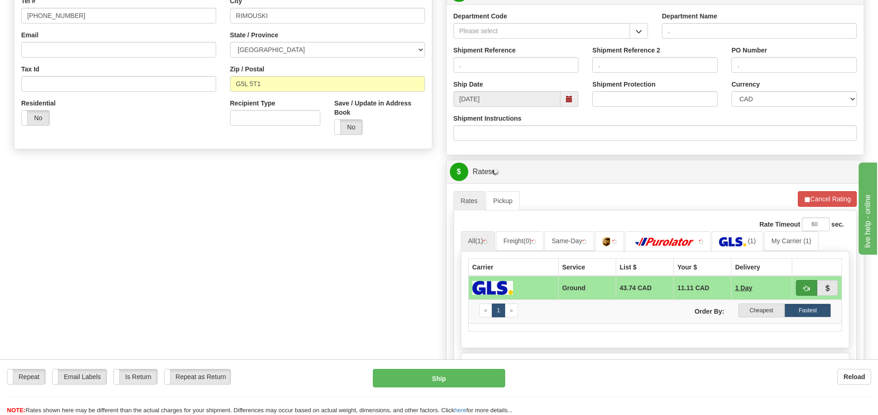
scroll to position [277, 0]
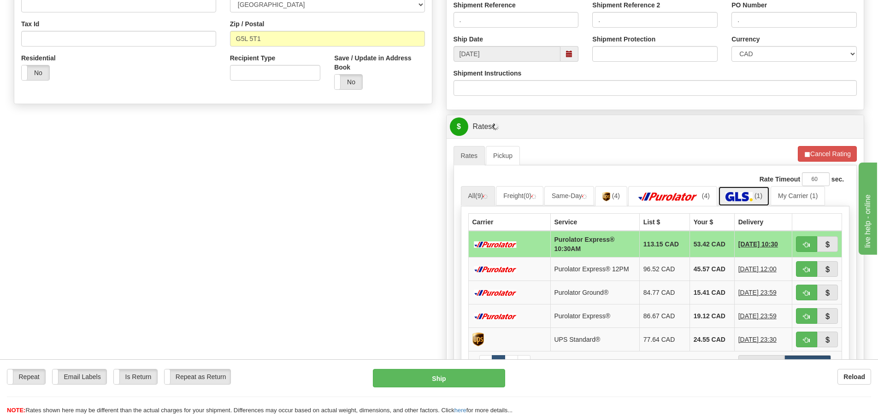
click at [734, 192] on link "(1)" at bounding box center [744, 196] width 52 height 20
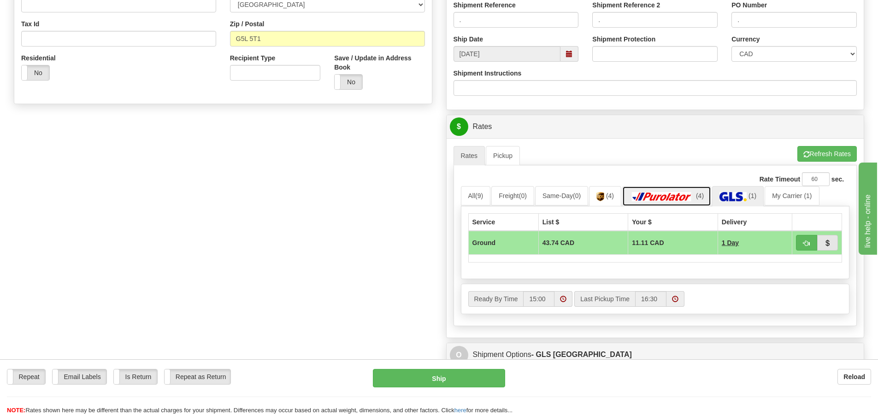
click at [684, 196] on img at bounding box center [662, 196] width 65 height 9
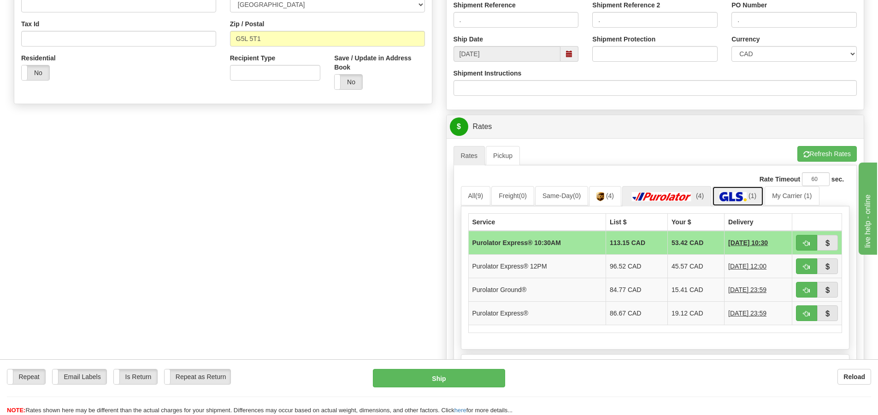
click at [734, 197] on img at bounding box center [733, 196] width 27 height 9
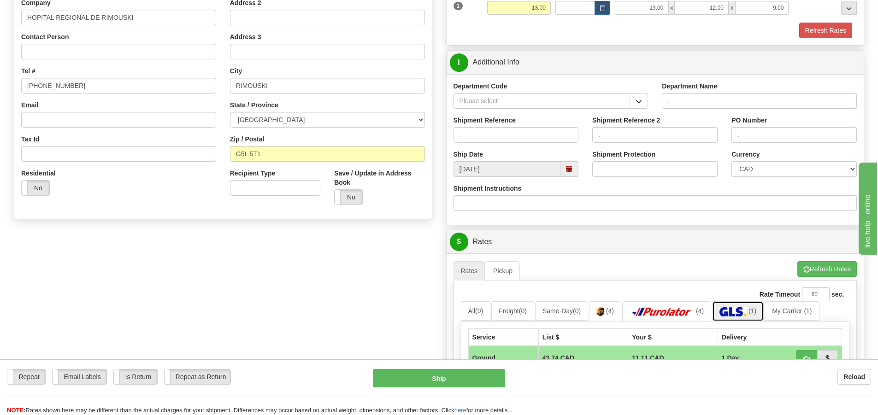
scroll to position [184, 0]
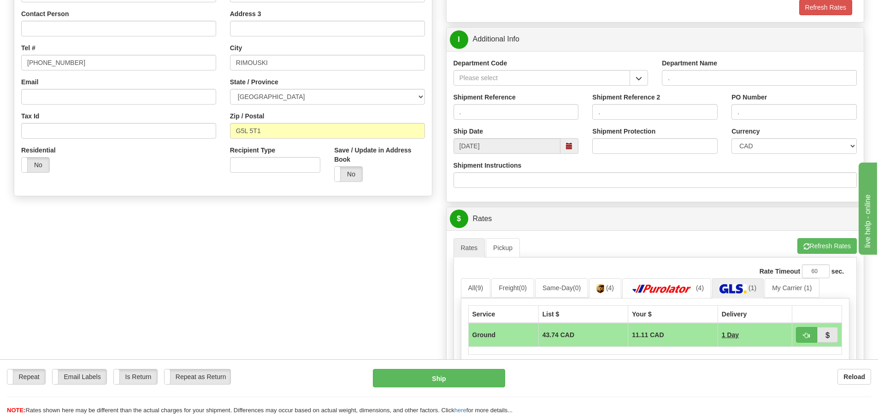
click at [794, 325] on td at bounding box center [817, 335] width 50 height 24
click at [799, 330] on button "button" at bounding box center [806, 335] width 21 height 16
type input "1"
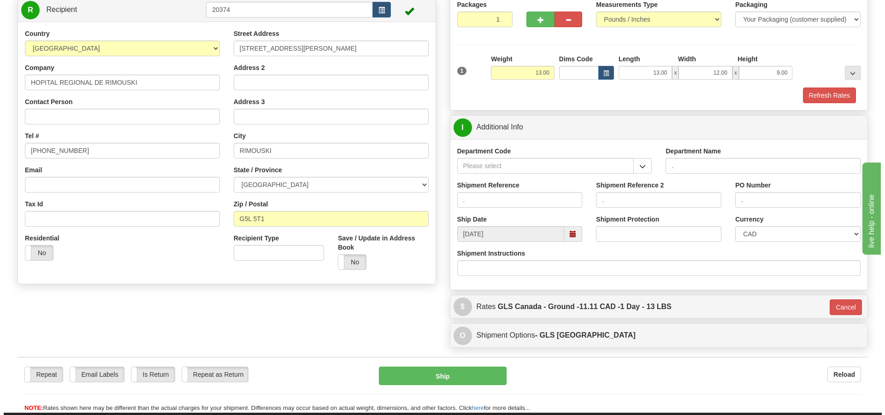
scroll to position [92, 0]
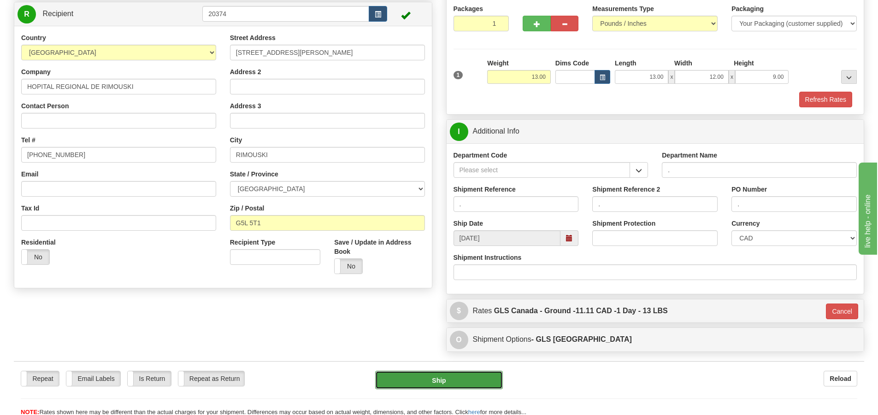
click at [489, 378] on button "Ship" at bounding box center [439, 380] width 128 height 18
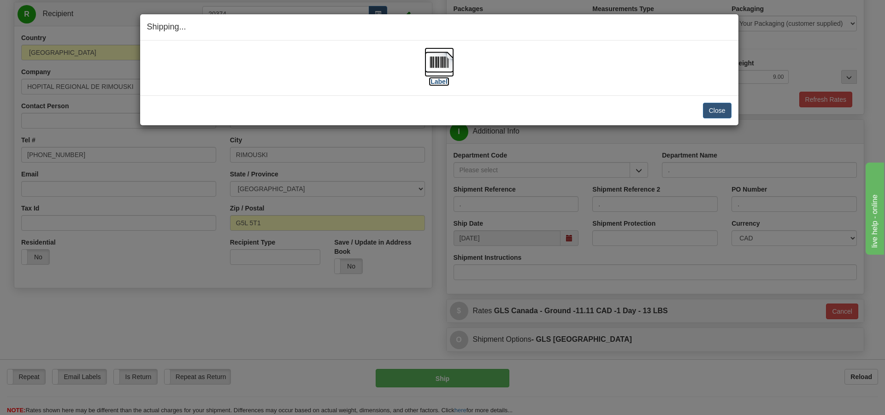
click at [444, 80] on label "[Label]" at bounding box center [439, 81] width 21 height 9
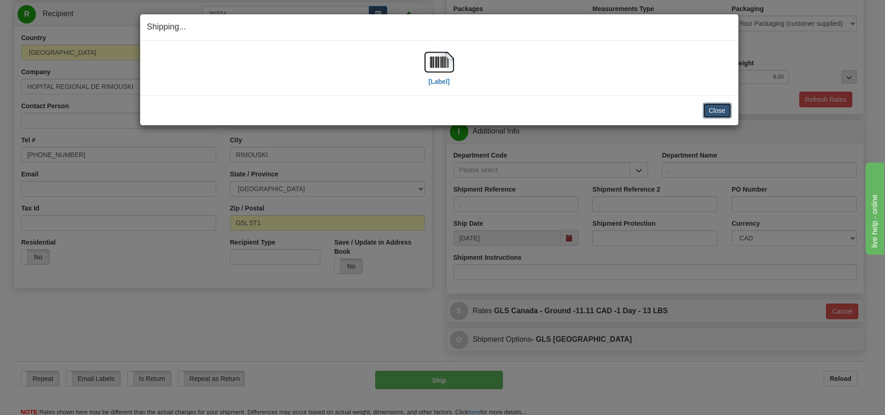
click at [719, 108] on button "Close" at bounding box center [717, 111] width 29 height 16
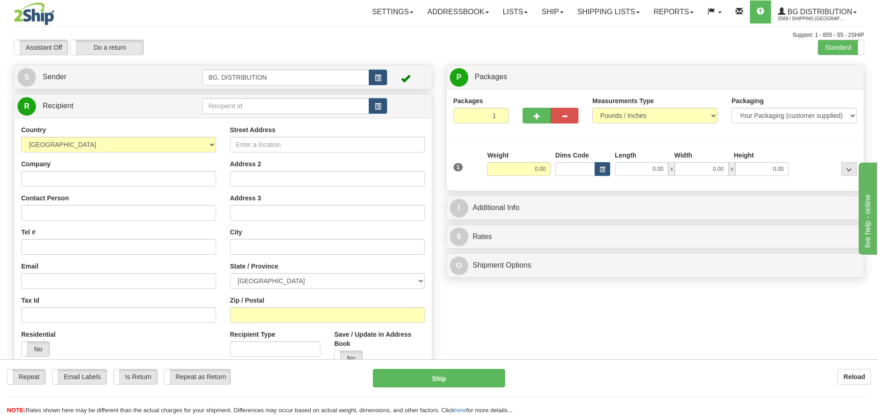
click at [603, 319] on div "Create a label for the return Create Pickup Without Label S" at bounding box center [439, 242] width 864 height 355
